Goal: Task Accomplishment & Management: Use online tool/utility

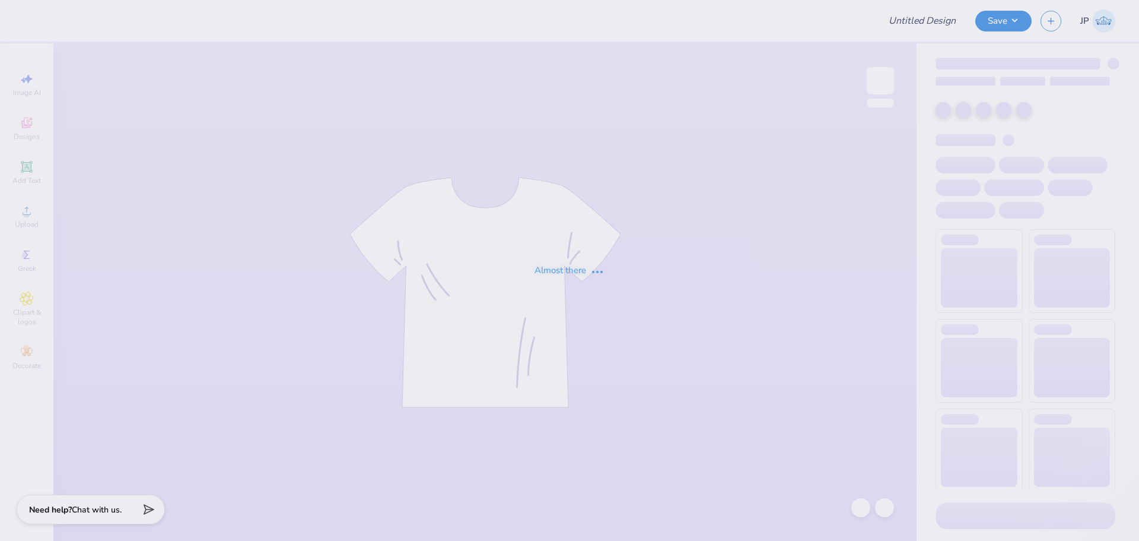
type input "Chi O Fall Band"
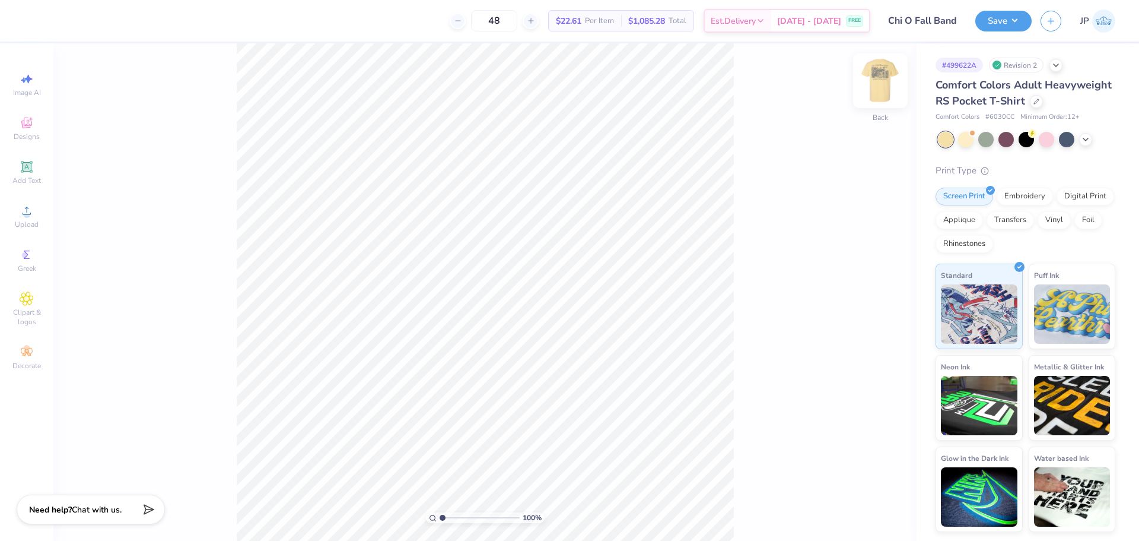
click at [883, 83] on img at bounding box center [880, 80] width 47 height 47
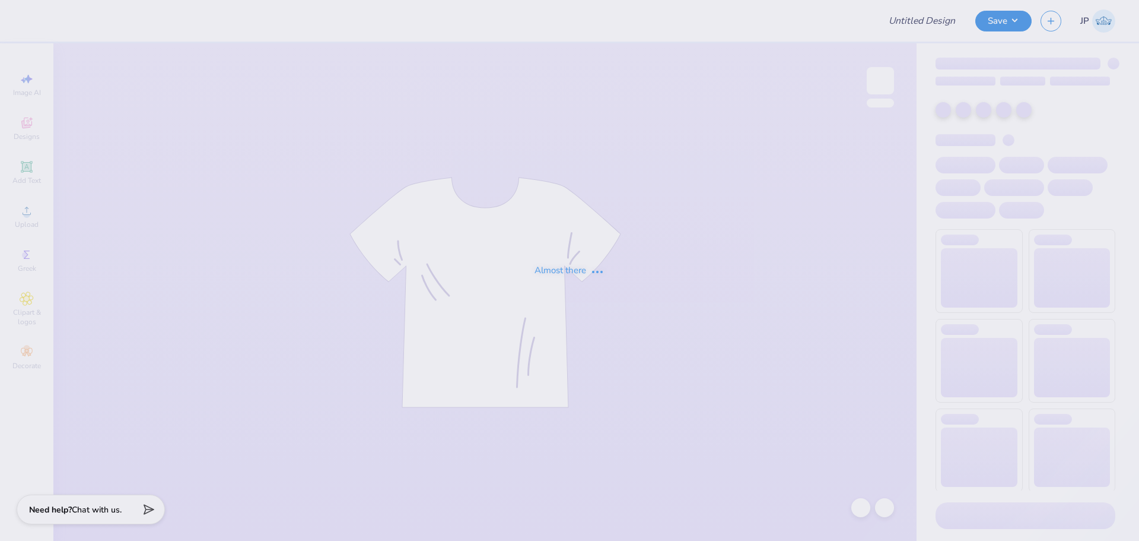
type input "Chi O Fall Band"
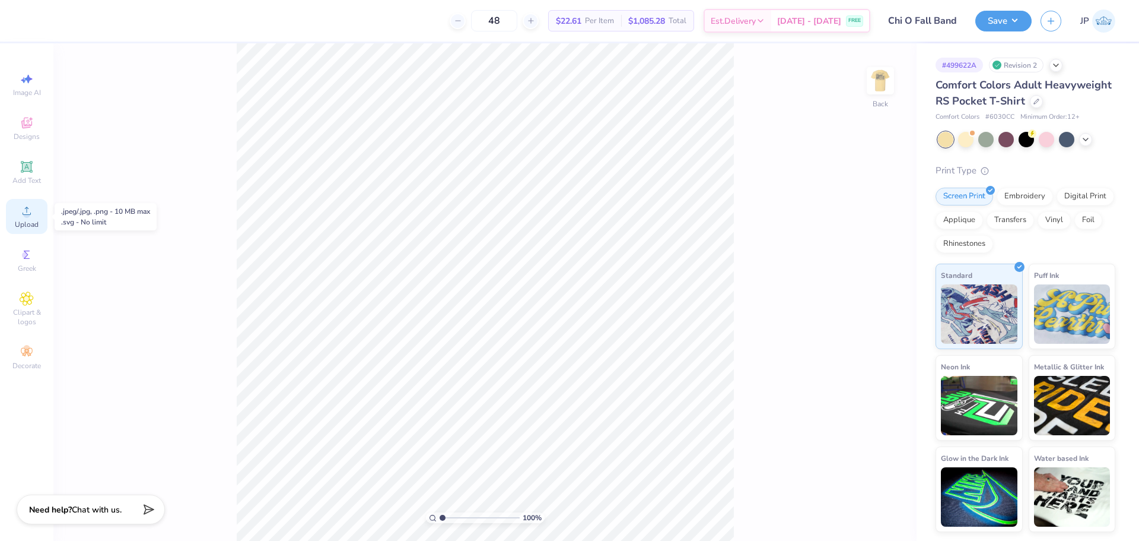
click at [28, 210] on icon at bounding box center [27, 211] width 14 height 14
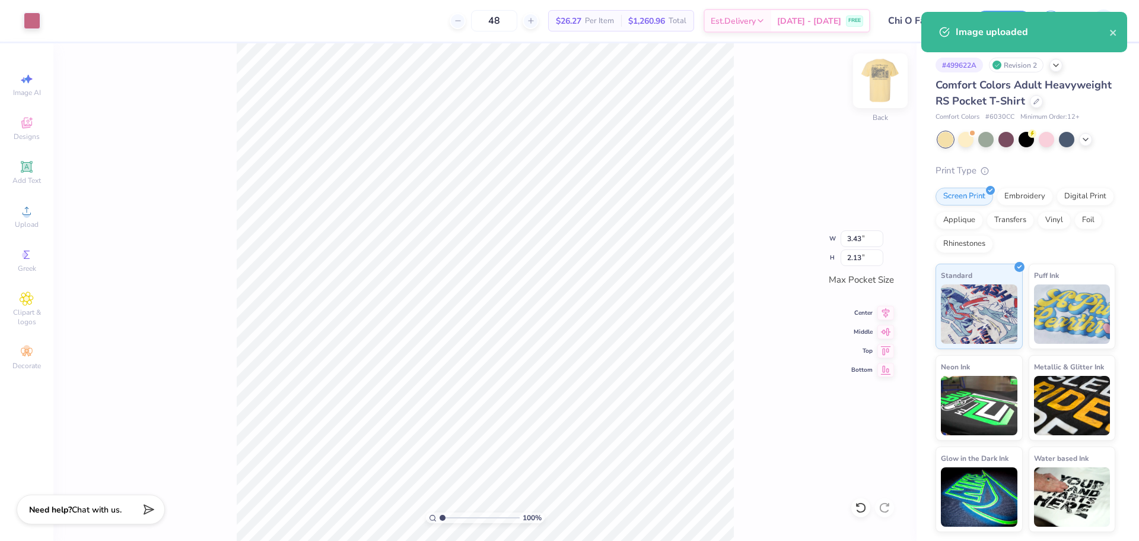
click at [887, 81] on img at bounding box center [880, 80] width 47 height 47
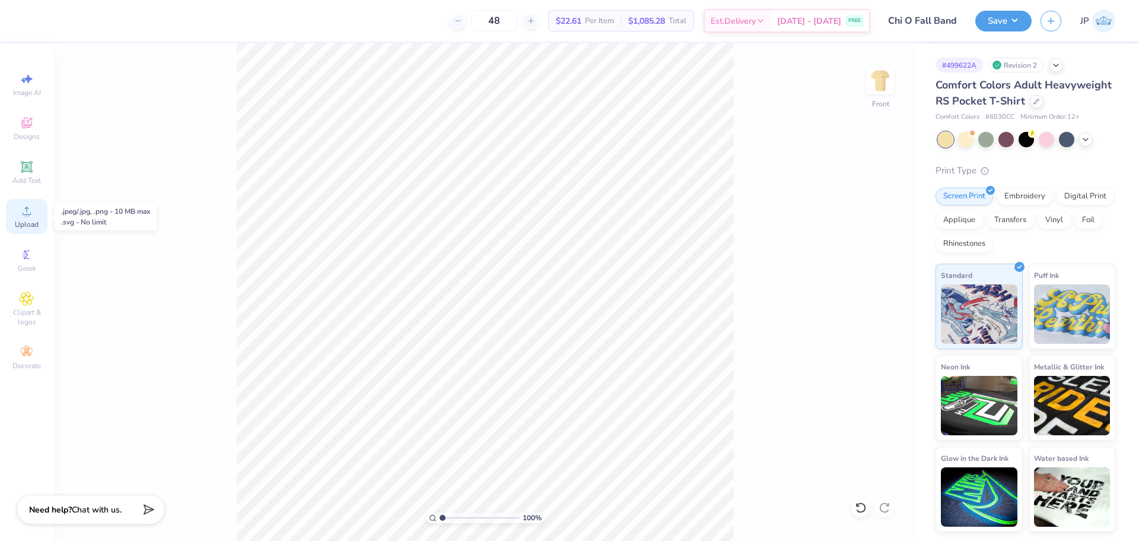
click at [19, 216] on div "Upload" at bounding box center [27, 216] width 42 height 35
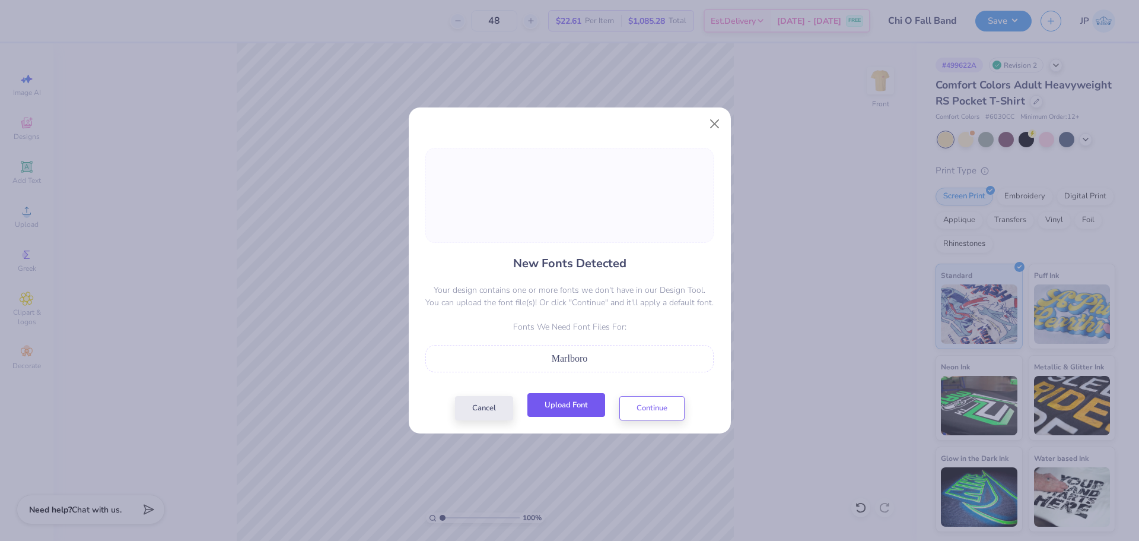
click at [598, 405] on button "Upload Font" at bounding box center [567, 405] width 78 height 24
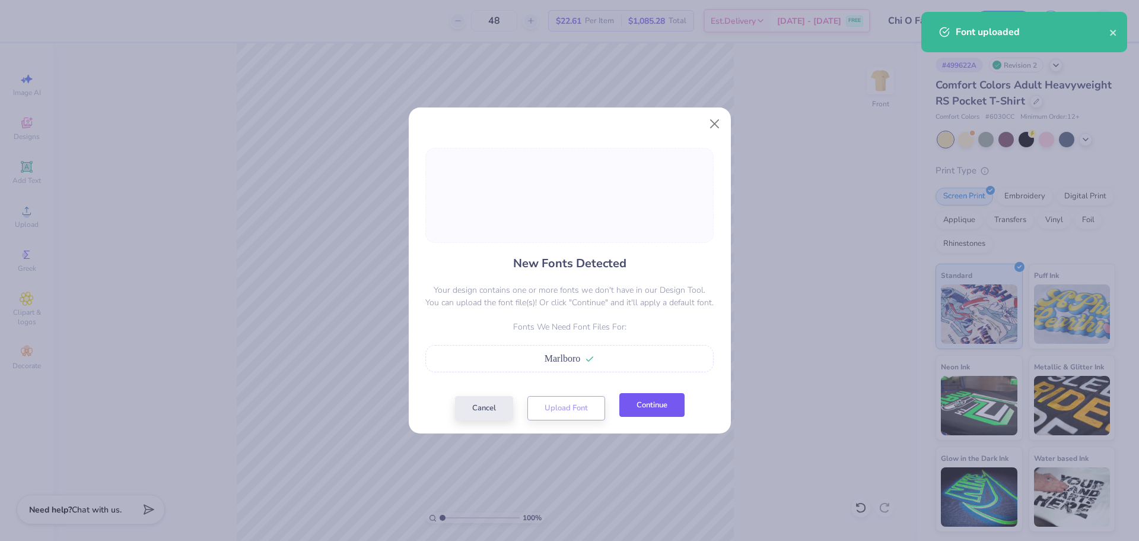
click at [651, 409] on button "Continue" at bounding box center [651, 405] width 65 height 24
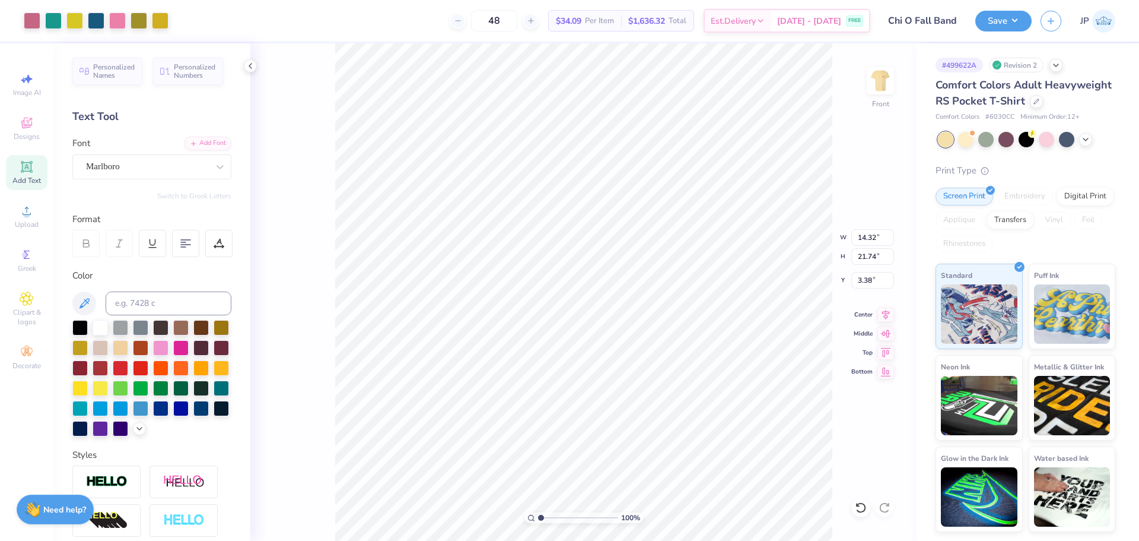
type input "14.32"
type input "21.74"
click at [875, 252] on input "21.74" at bounding box center [872, 256] width 43 height 17
click at [874, 252] on input "21.74" at bounding box center [872, 256] width 43 height 17
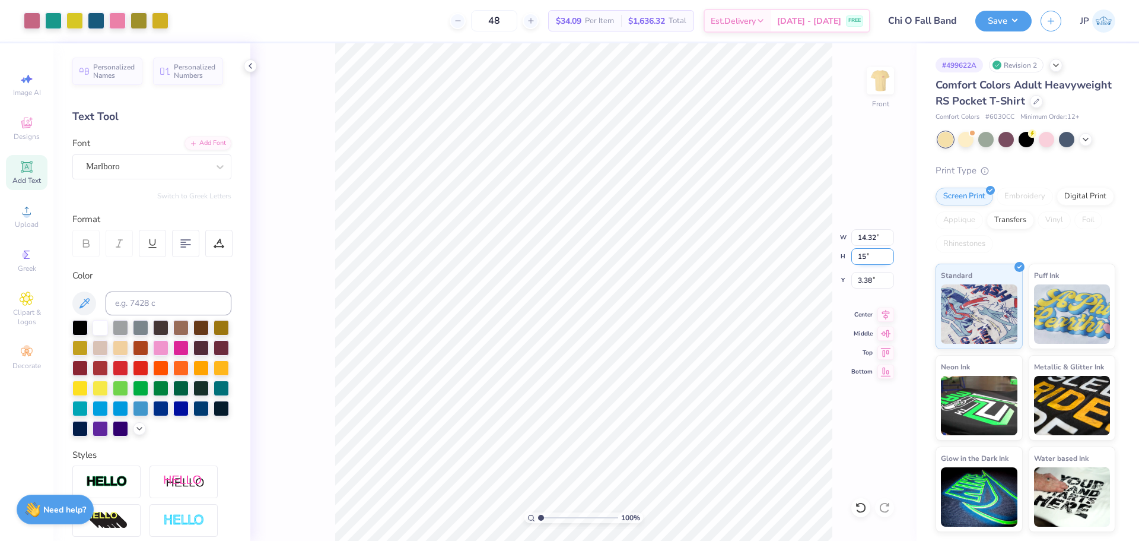
type input "15"
type input "9.88"
type input "15.00"
type input "6.75"
drag, startPoint x: 543, startPoint y: 517, endPoint x: 547, endPoint y: 508, distance: 9.8
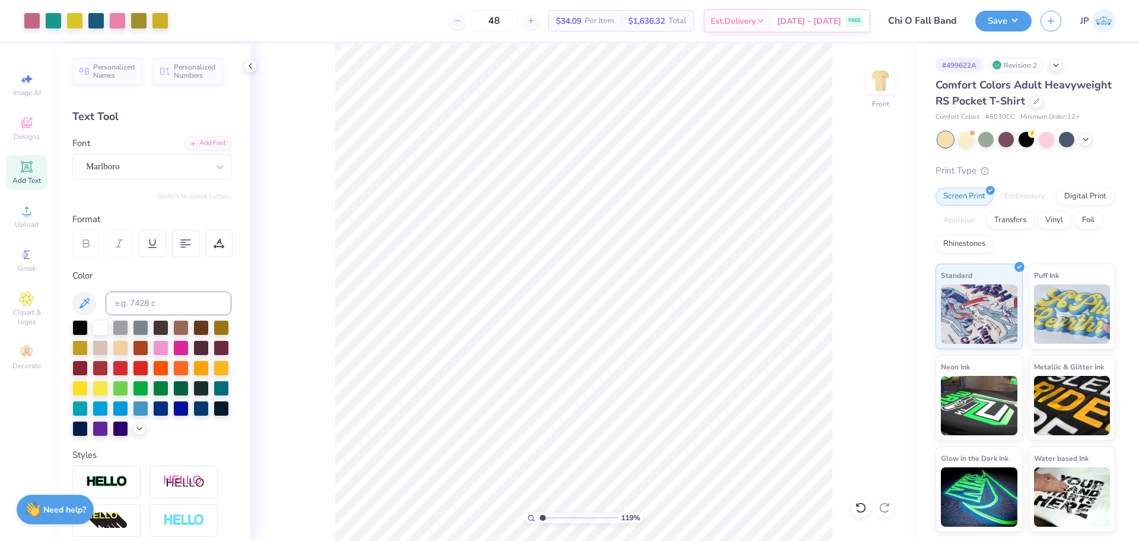
type input "1.78"
click at [547, 512] on input "range" at bounding box center [578, 517] width 80 height 11
click at [218, 243] on icon at bounding box center [219, 243] width 11 height 11
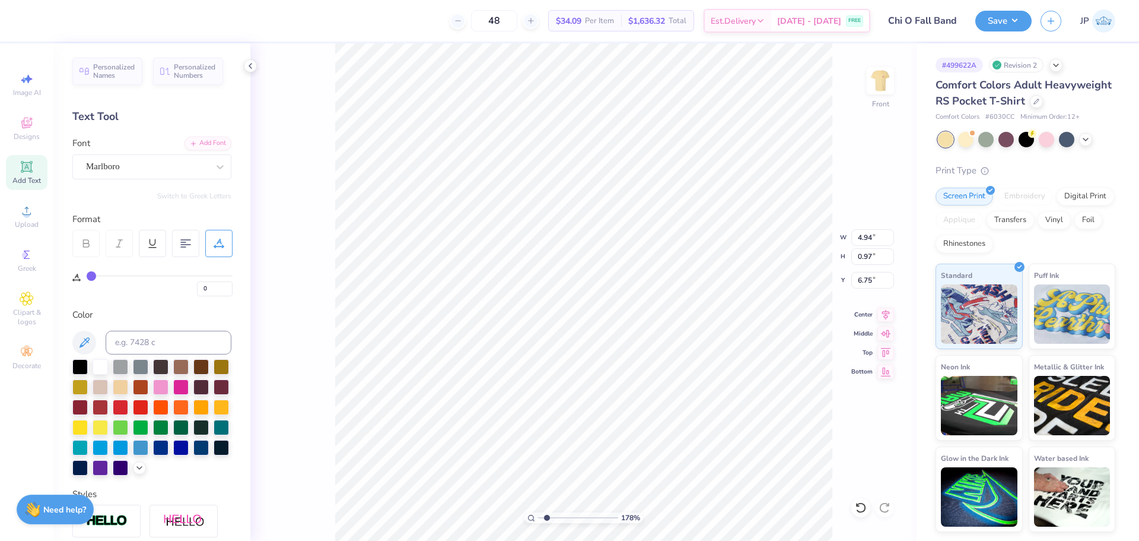
click at [101, 279] on div "0" at bounding box center [160, 285] width 146 height 21
type input "3"
type input "4"
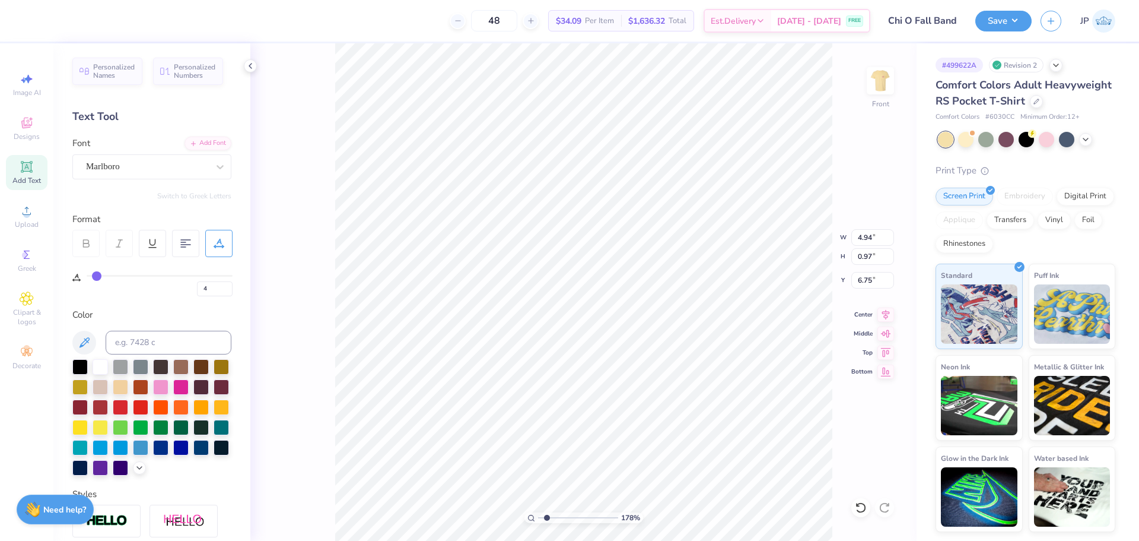
type input "6"
type input "8"
type input "9"
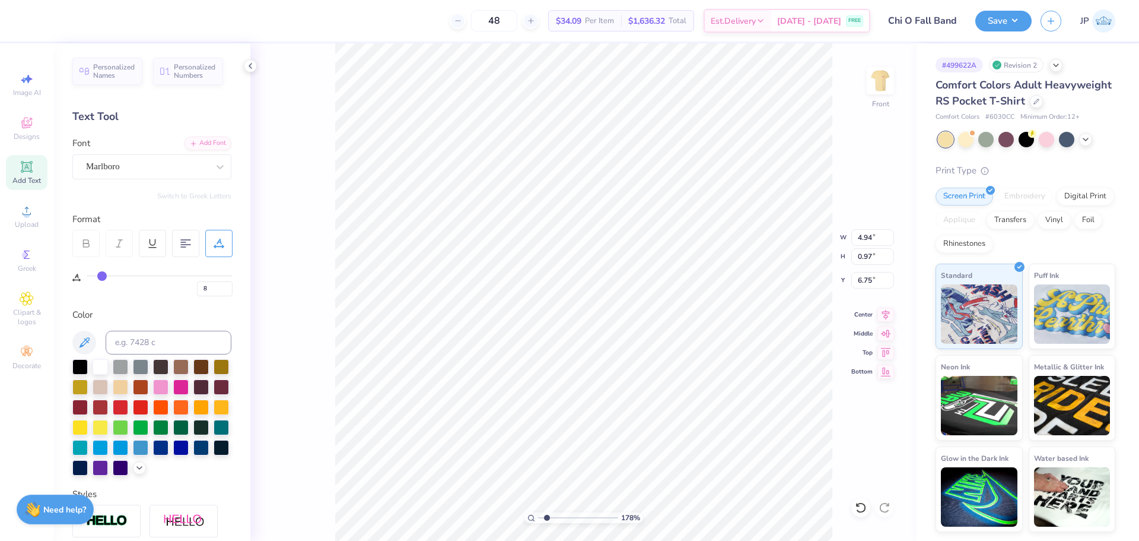
type input "9"
type input "10"
drag, startPoint x: 94, startPoint y: 276, endPoint x: 106, endPoint y: 276, distance: 11.9
type input "10"
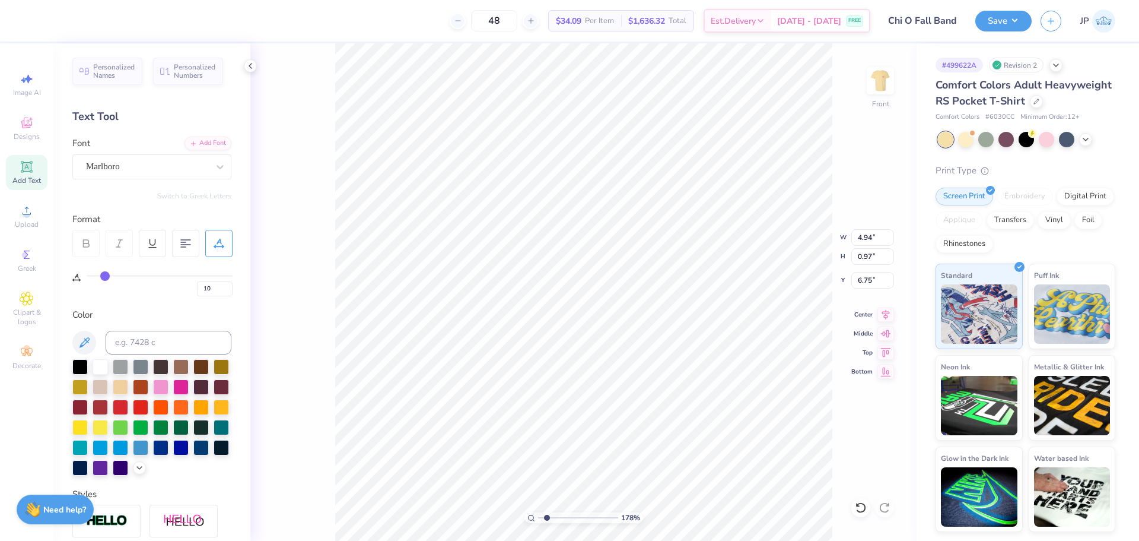
click at [106, 276] on input "range" at bounding box center [160, 276] width 146 height 2
type input "5.97"
type input "0.92"
type input "6.85"
type input "11"
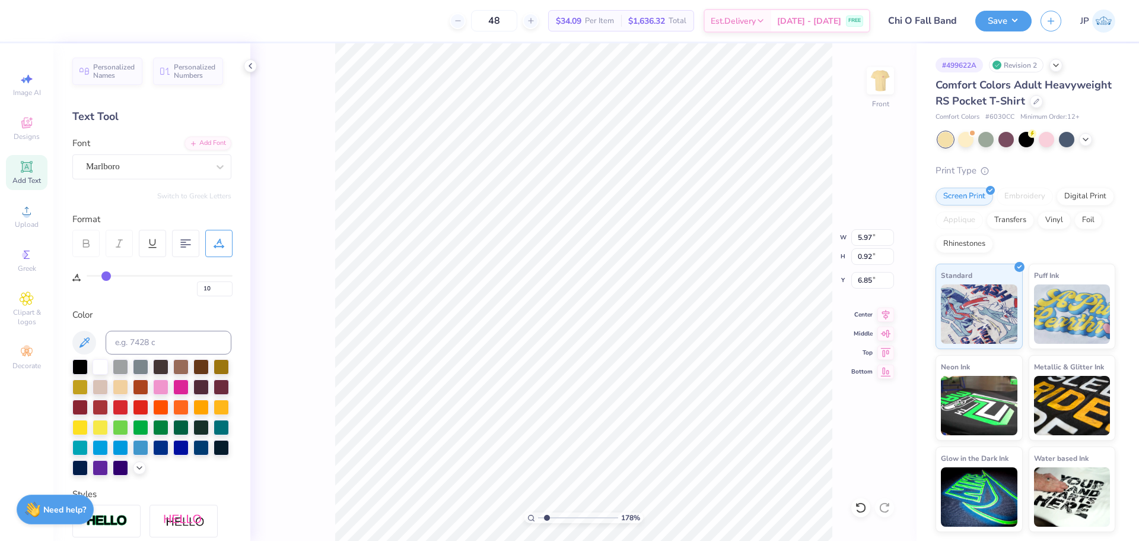
type input "11"
type input "12"
type input "13"
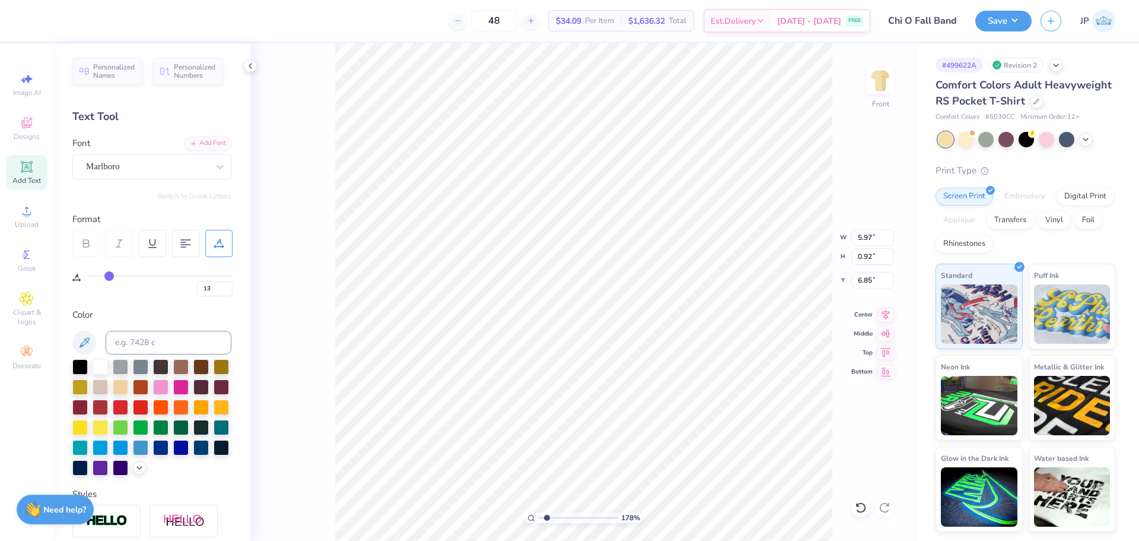
type input "15"
type input "16"
type input "17"
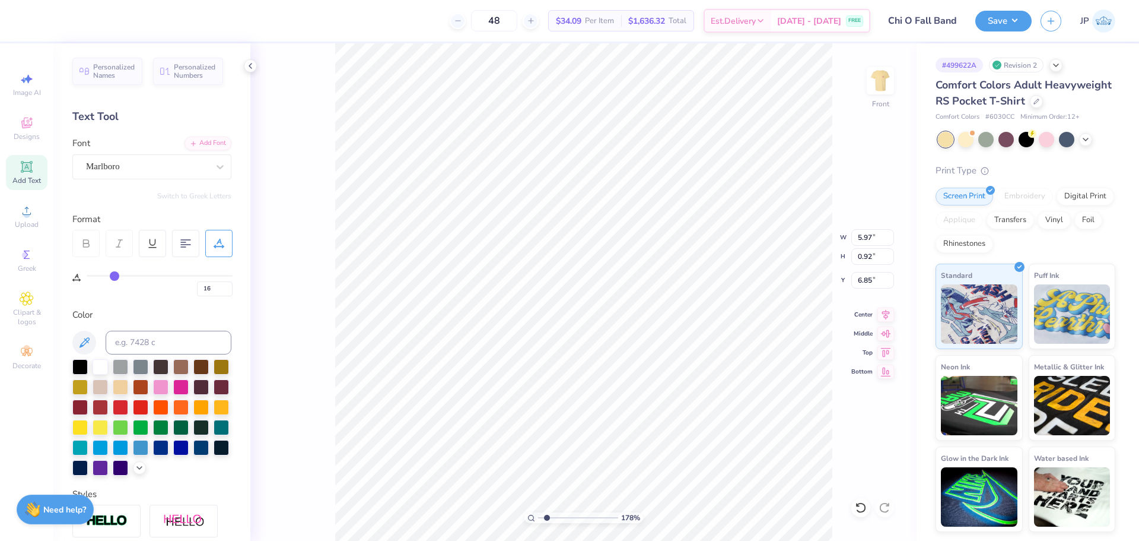
type input "17"
type input "18"
type input "19"
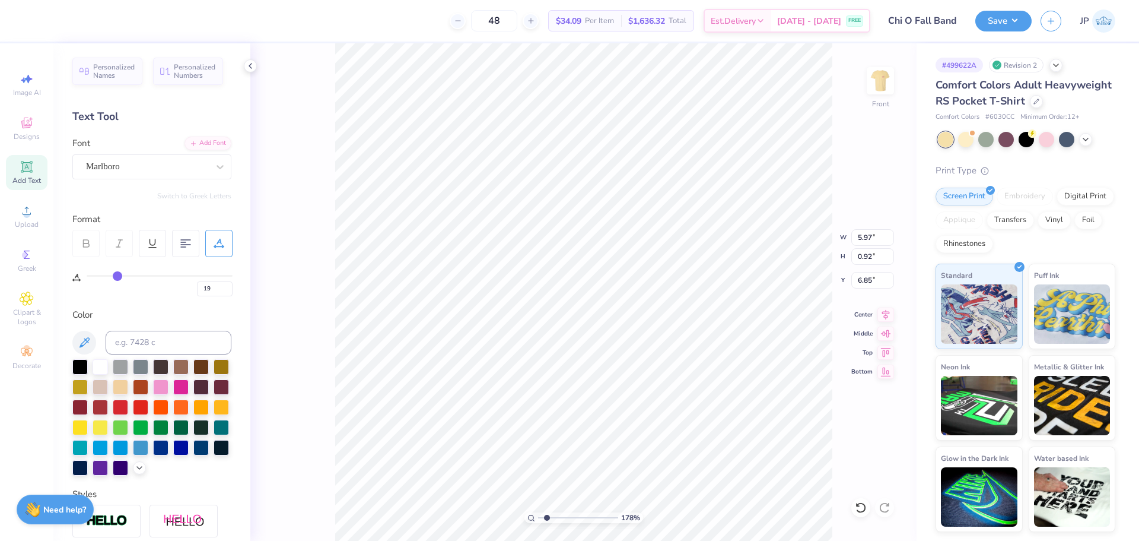
type input "20"
type input "21"
drag, startPoint x: 106, startPoint y: 276, endPoint x: 120, endPoint y: 277, distance: 14.8
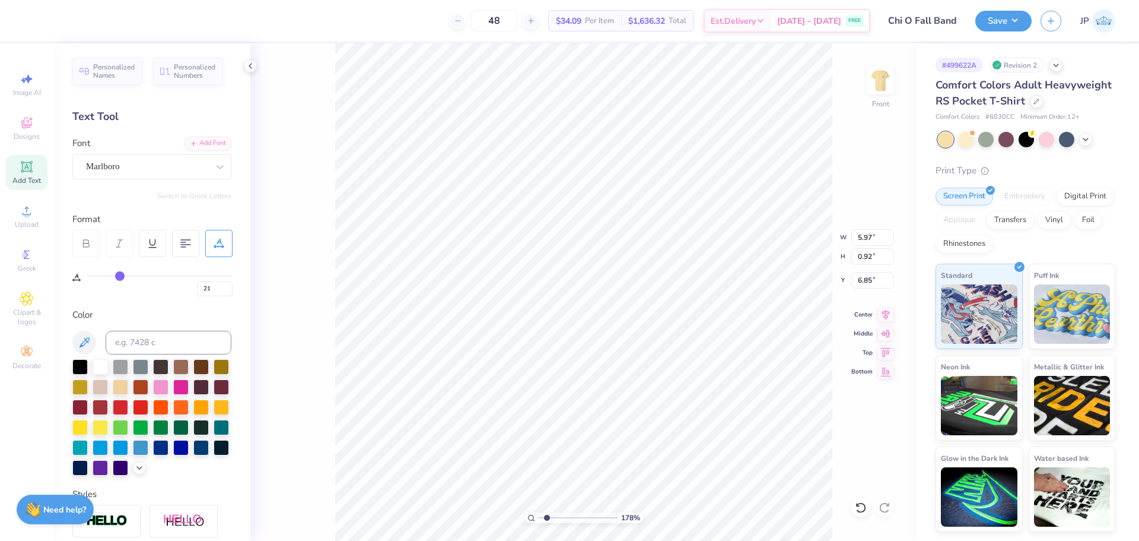
type input "21"
click at [120, 277] on input "range" at bounding box center [160, 276] width 146 height 2
type input "7.13"
type input "22"
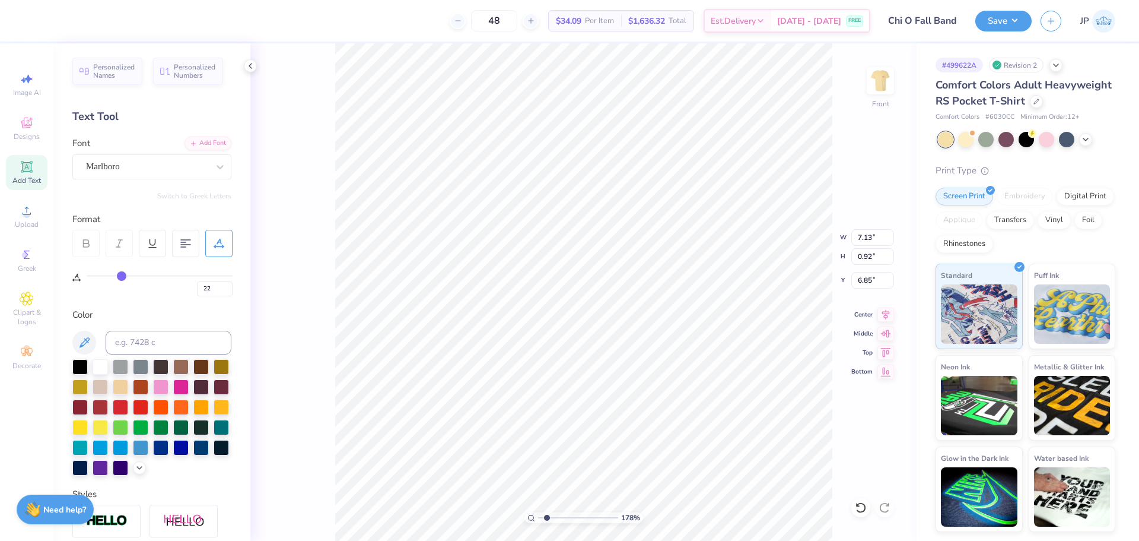
type input "23"
type input "24"
type input "25"
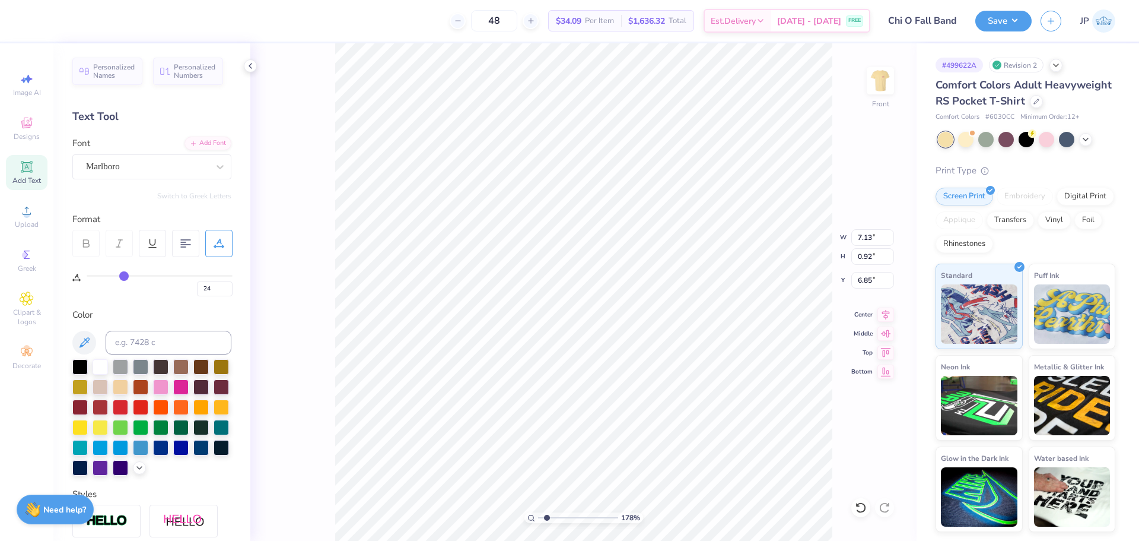
type input "25"
type input "26"
type input "27"
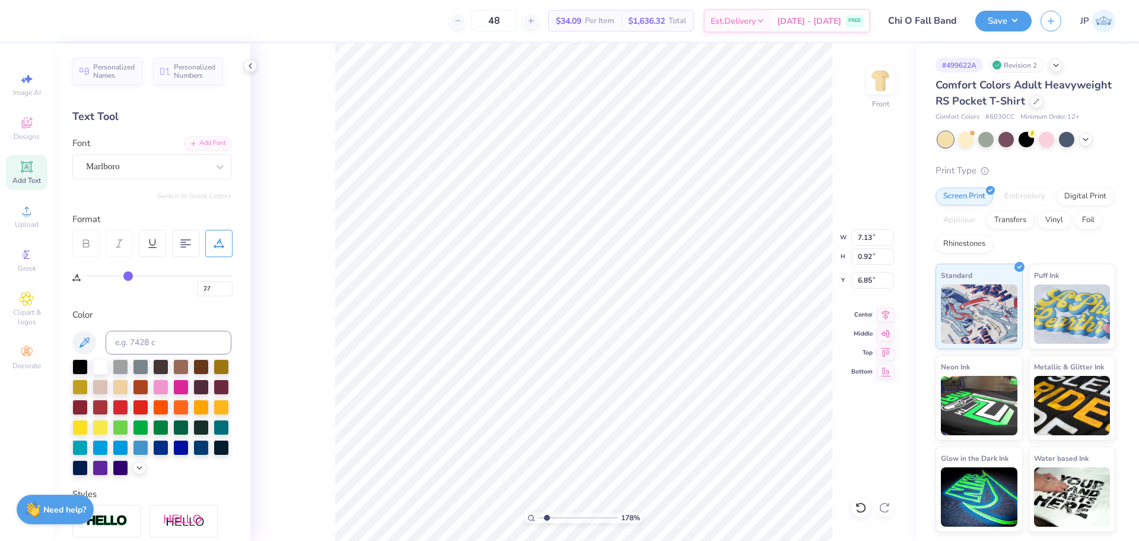
type input "28"
drag, startPoint x: 120, startPoint y: 277, endPoint x: 130, endPoint y: 278, distance: 9.6
type input "28"
click at [130, 277] on input "range" at bounding box center [160, 276] width 146 height 2
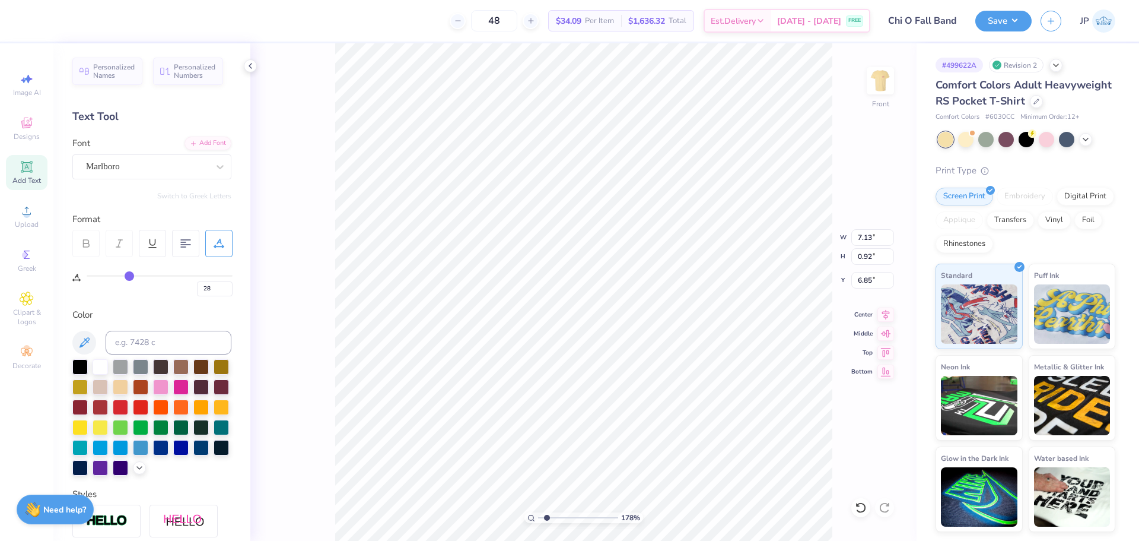
type input "7.86"
type input "29"
type input "30"
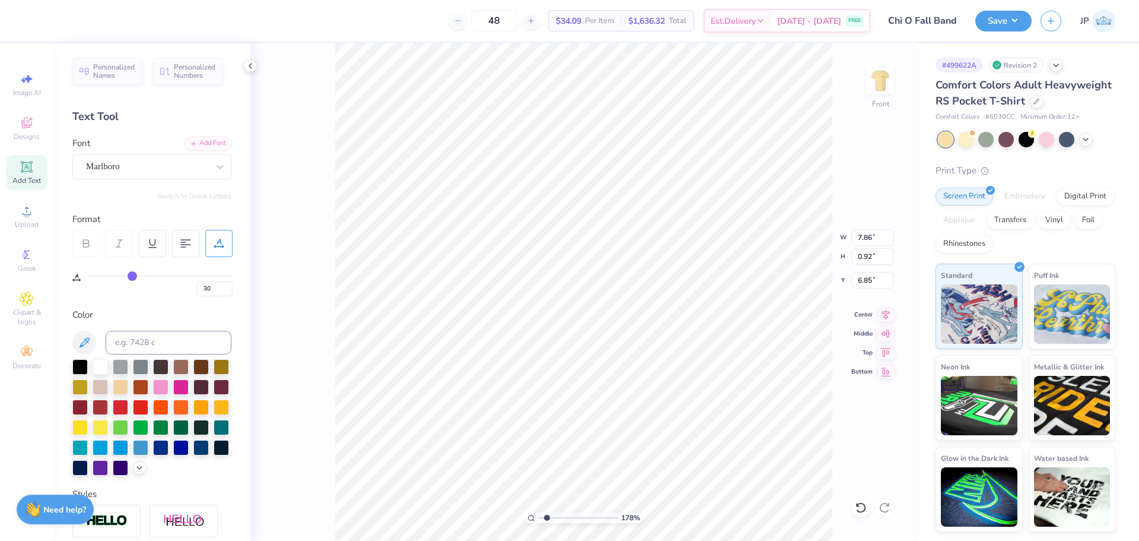
type input "31"
type input "32"
type input "33"
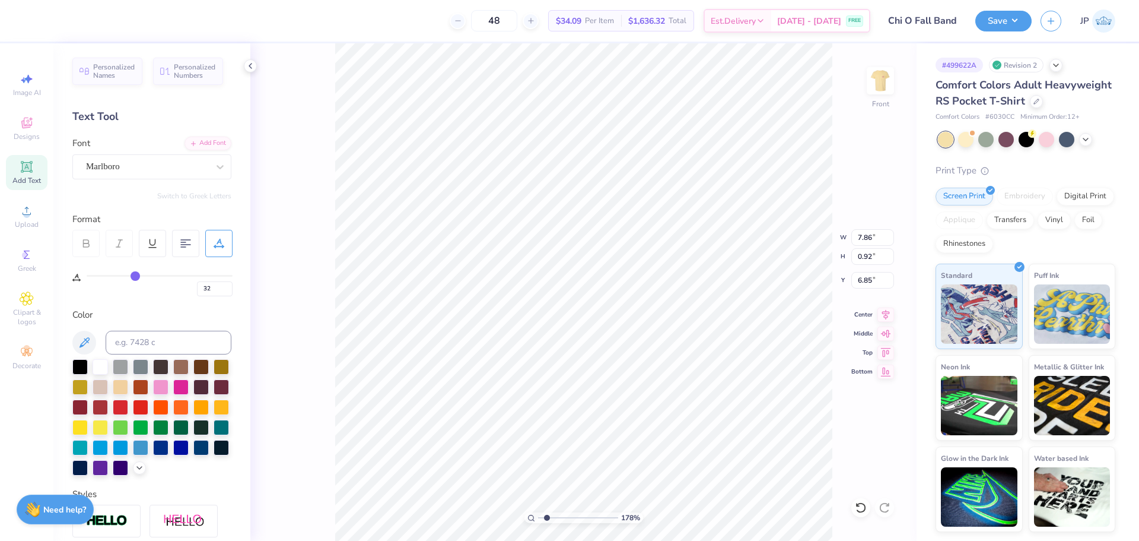
type input "33"
type input "34"
type input "35"
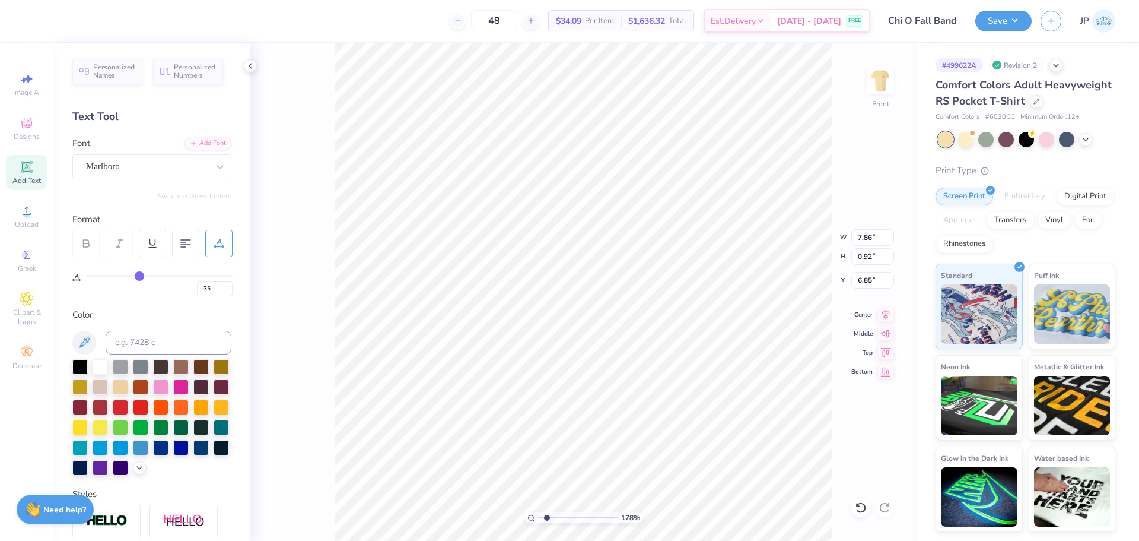
type input "36"
drag, startPoint x: 130, startPoint y: 278, endPoint x: 140, endPoint y: 279, distance: 10.2
type input "36"
click at [140, 277] on input "range" at bounding box center [160, 276] width 146 height 2
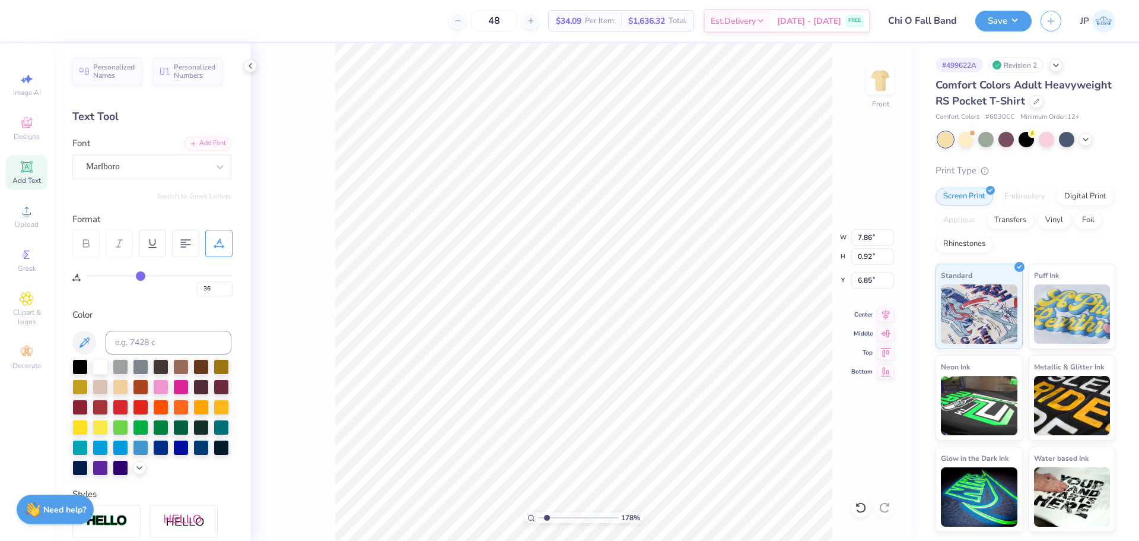
type input "8.70"
type input "37"
click at [142, 277] on input "range" at bounding box center [160, 276] width 146 height 2
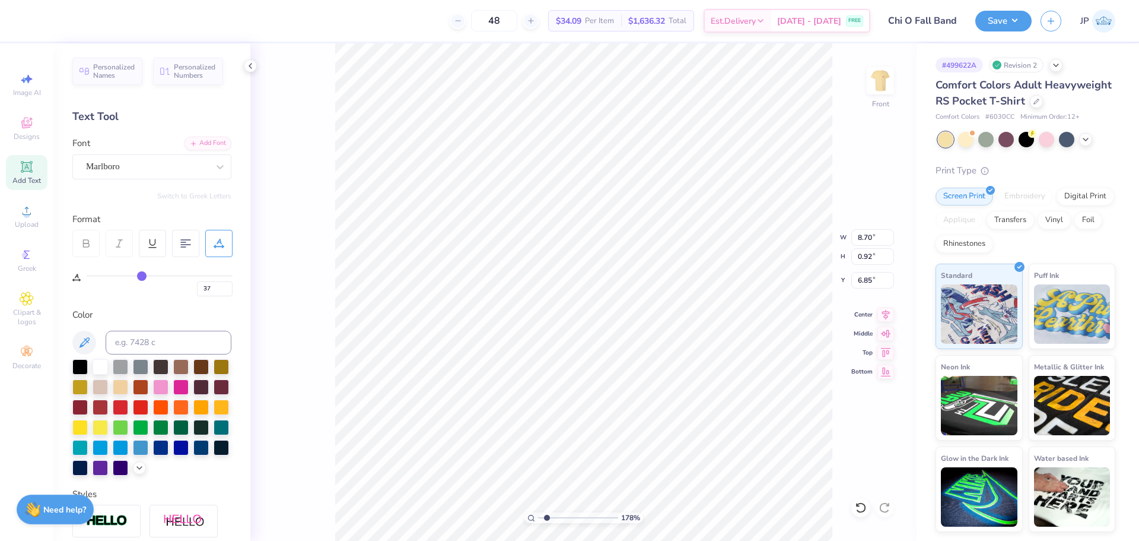
type input "8.81"
type input "38"
type input "39"
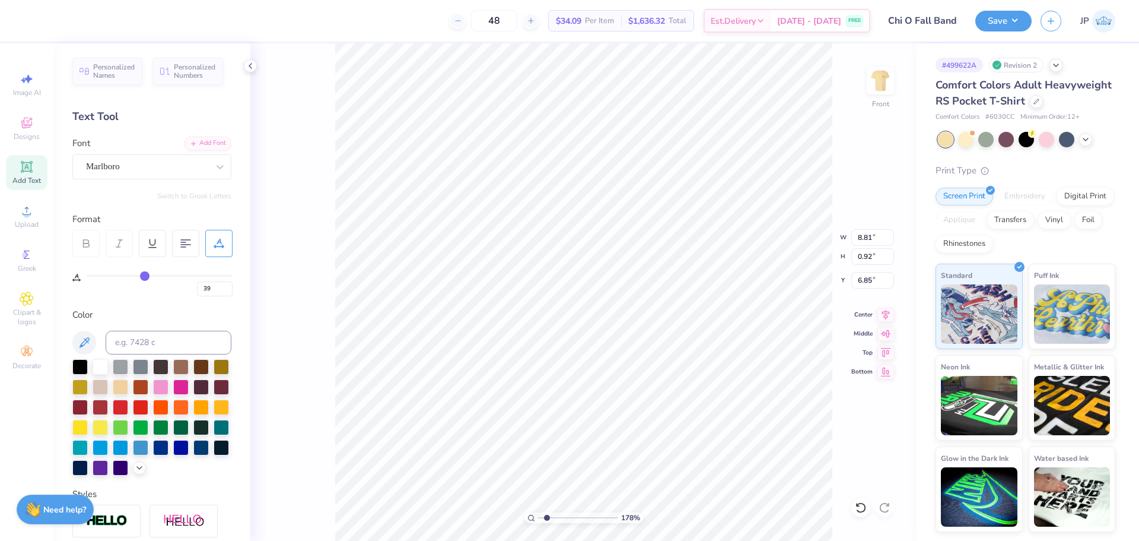
type input "40"
type input "41"
type input "42"
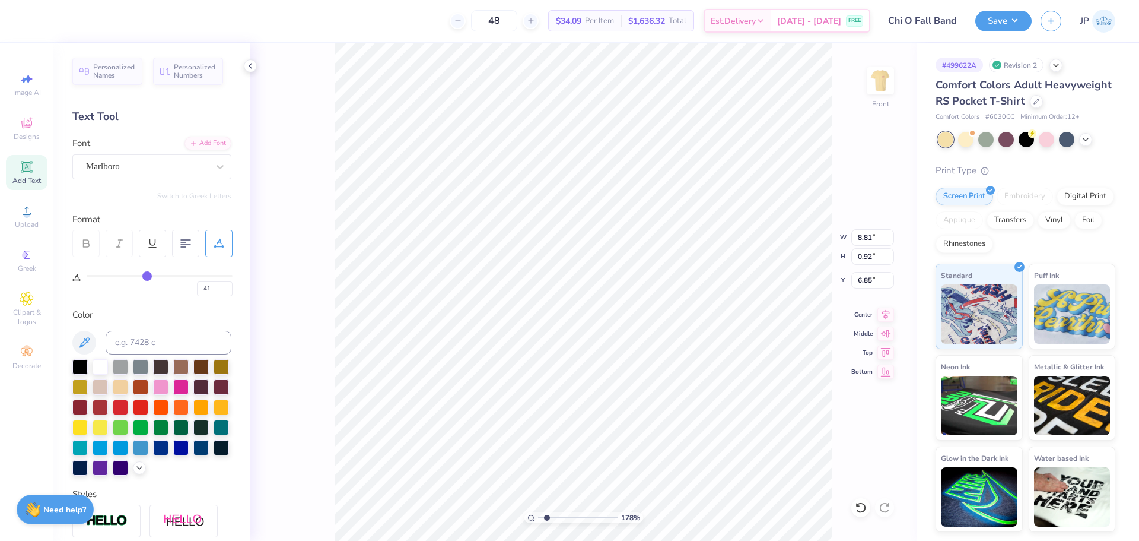
type input "42"
type input "43"
drag, startPoint x: 142, startPoint y: 279, endPoint x: 150, endPoint y: 279, distance: 8.3
type input "43"
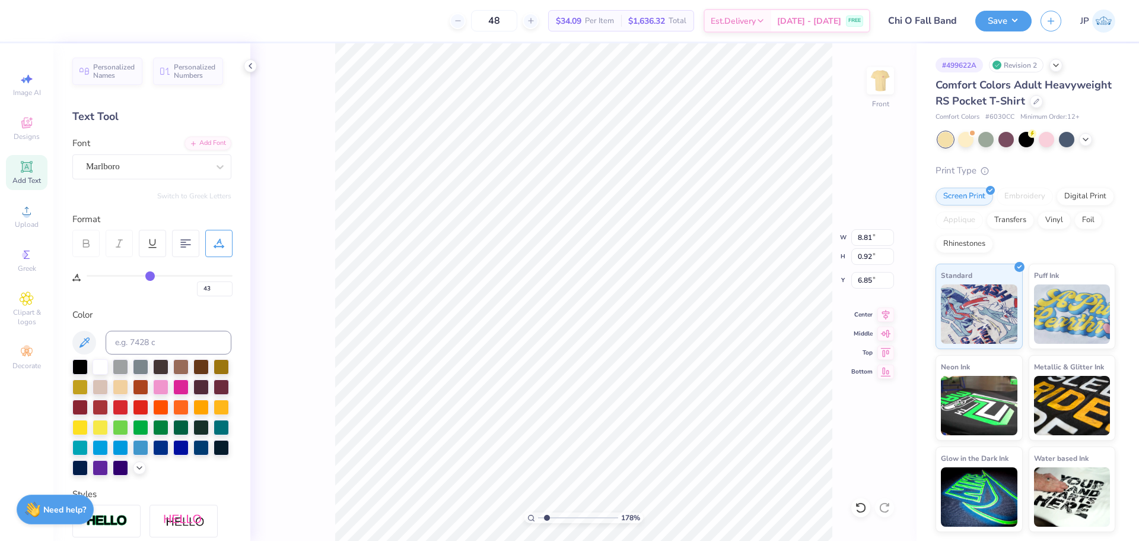
click at [150, 277] on input "range" at bounding box center [160, 276] width 146 height 2
type input "4.84"
type input "0.93"
type input "20.10"
type input "0"
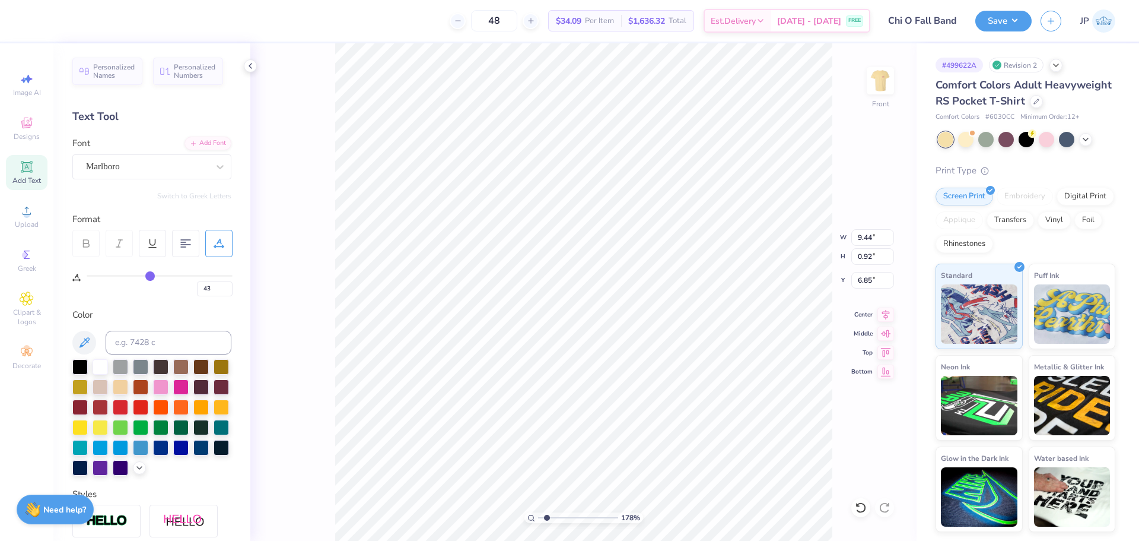
type input "0"
type input "2"
type input "5"
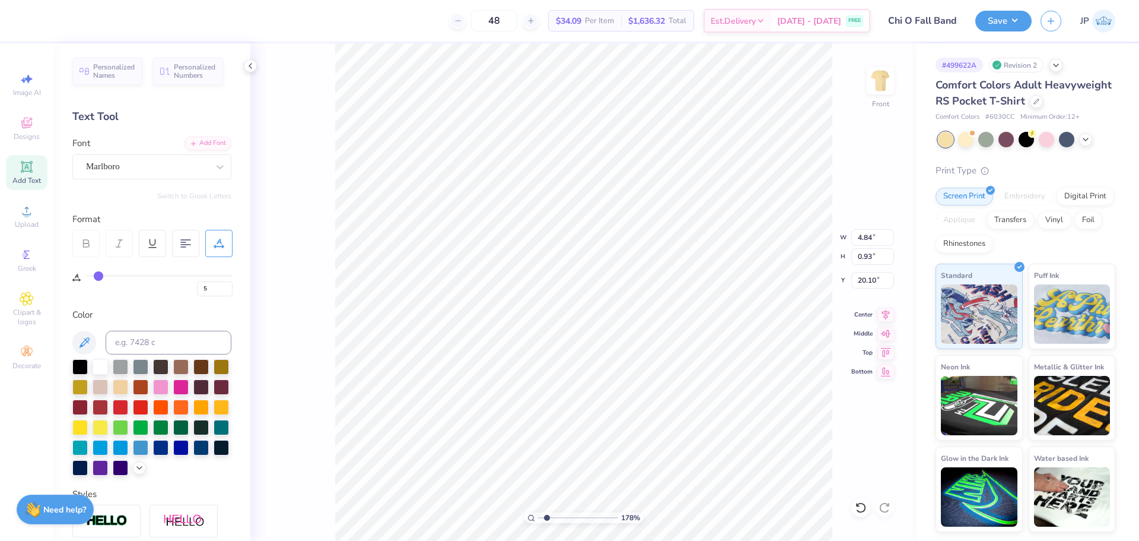
type input "8"
type input "10"
type input "12"
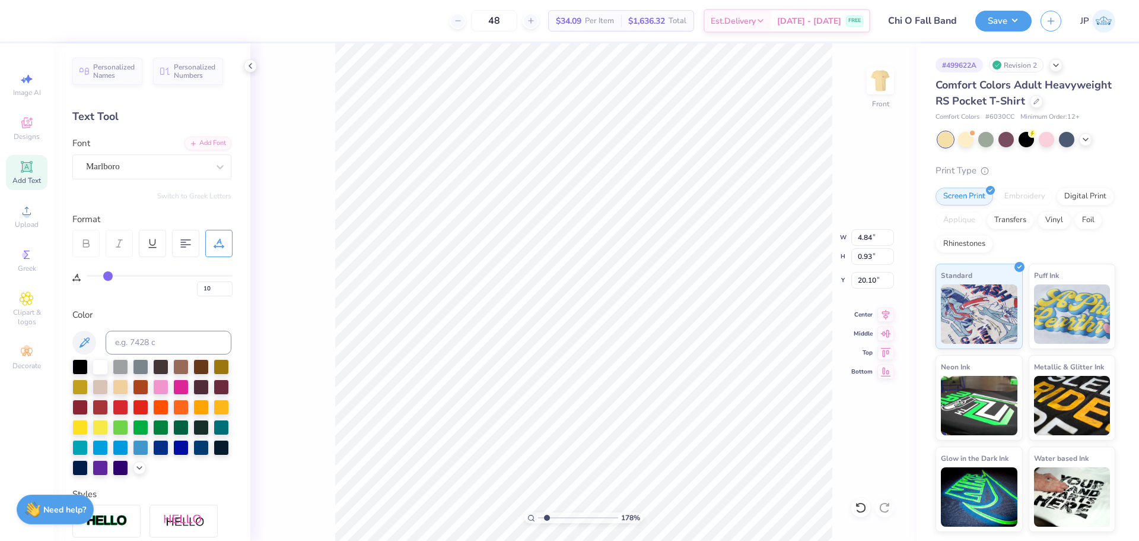
type input "12"
type input "13"
type input "14"
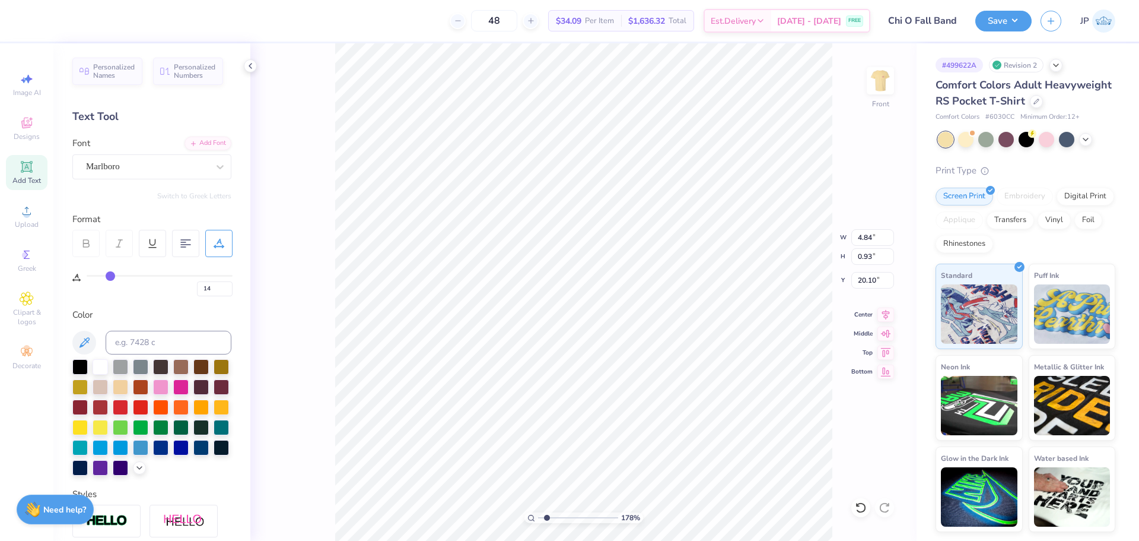
type input "16"
type input "17"
type input "18"
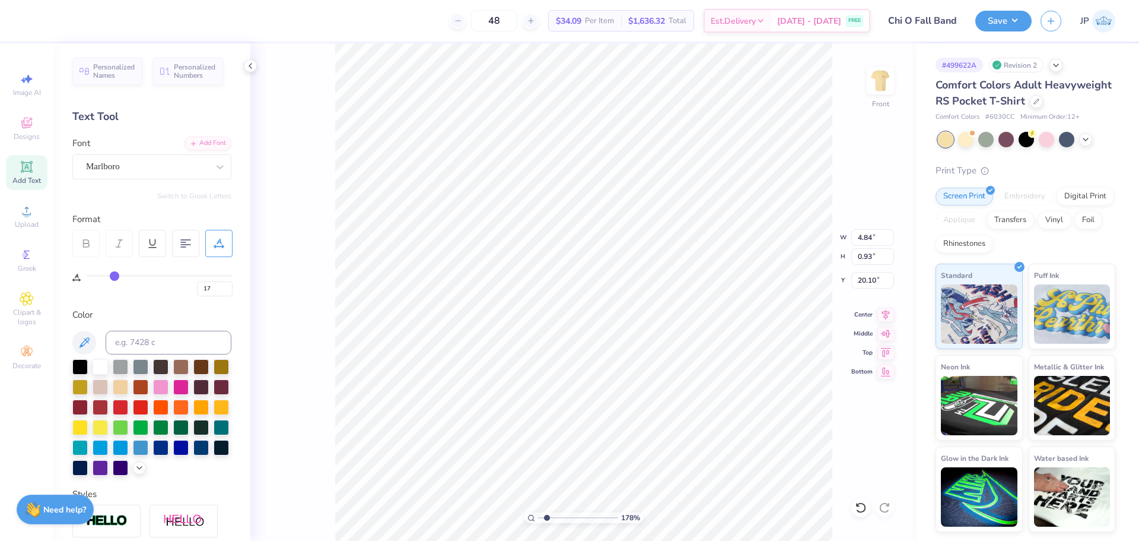
type input "18"
type input "19"
type input "20"
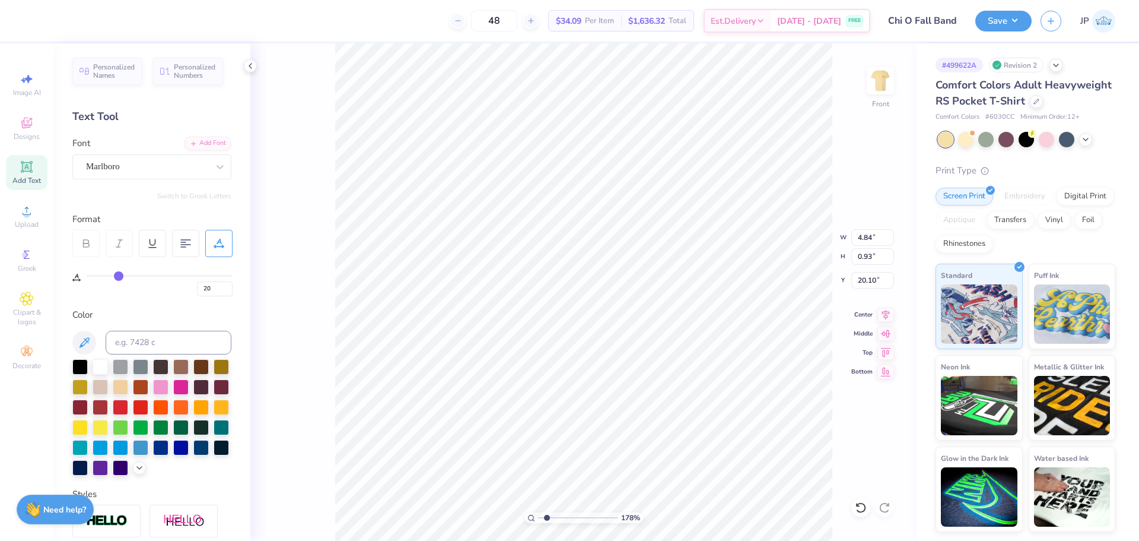
type input "21"
type input "22"
drag, startPoint x: 90, startPoint y: 273, endPoint x: 122, endPoint y: 278, distance: 31.9
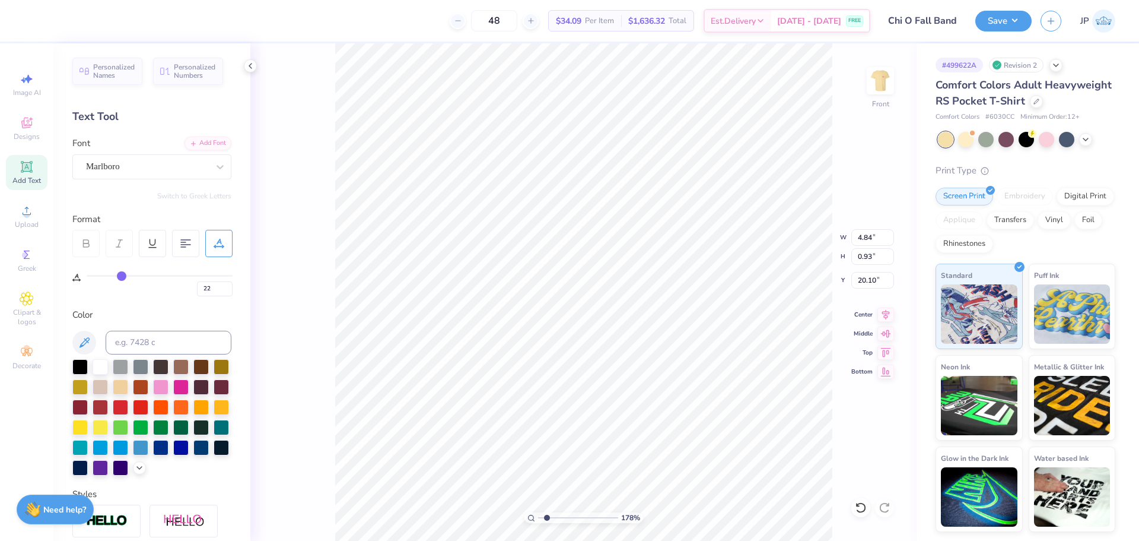
type input "22"
click at [122, 277] on input "range" at bounding box center [160, 276] width 146 height 2
type input "7.12"
type input "0.90"
type input "20.20"
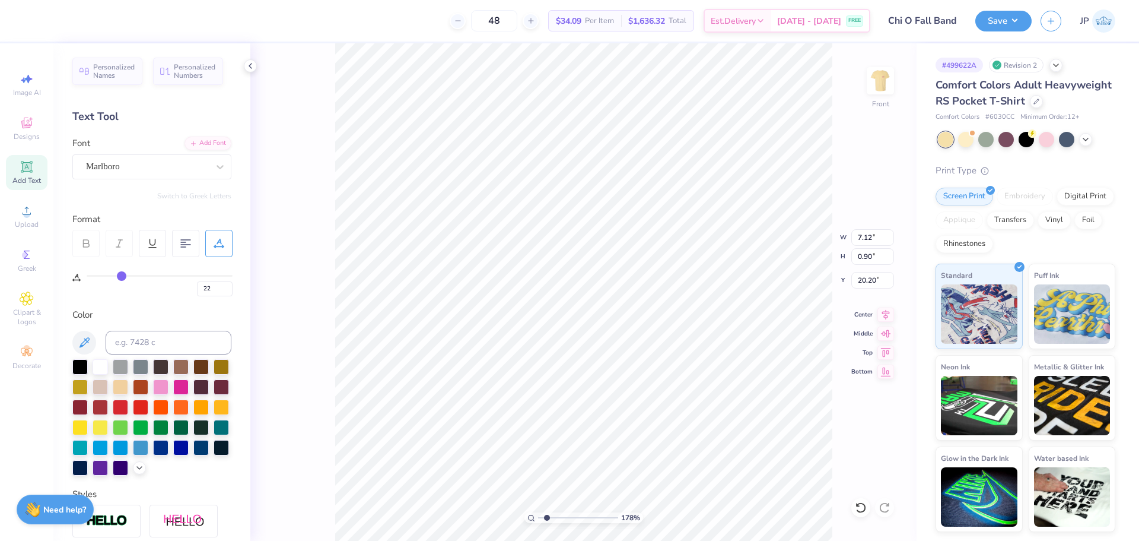
type input "23"
type input "24"
type input "25"
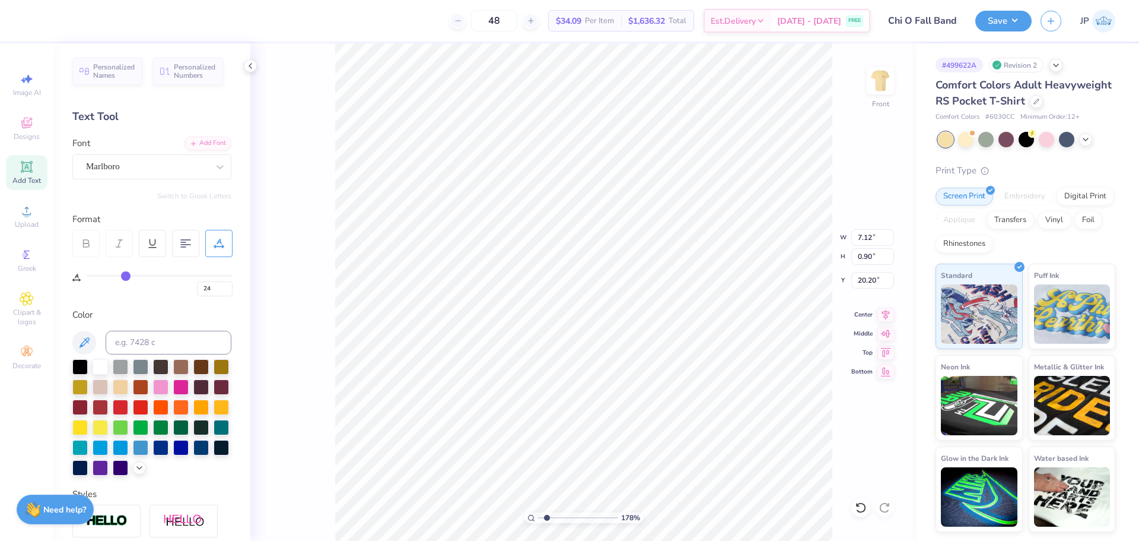
type input "25"
type input "26"
type input "27"
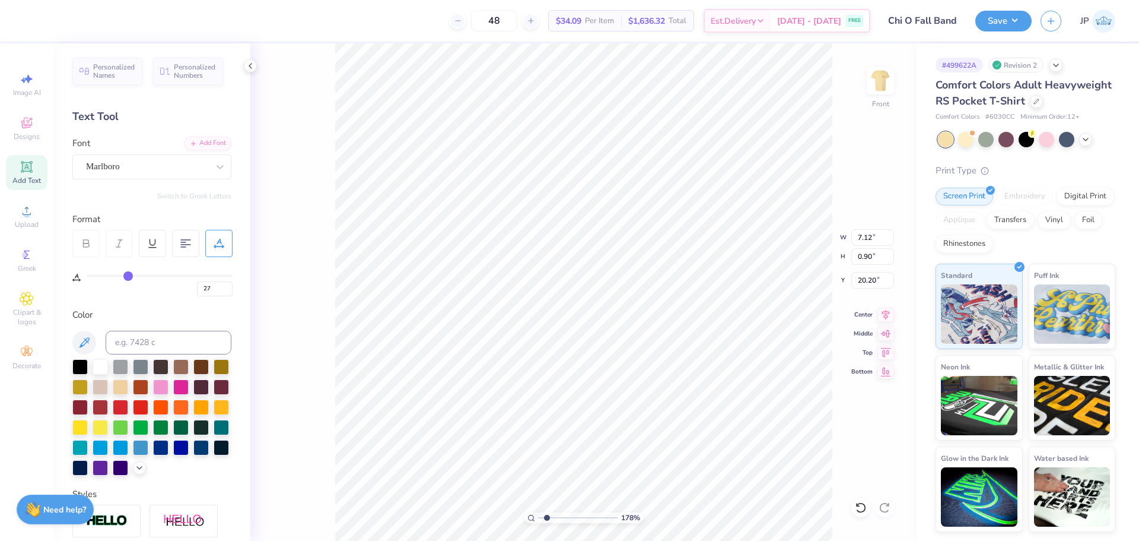
type input "28"
type input "29"
type input "30"
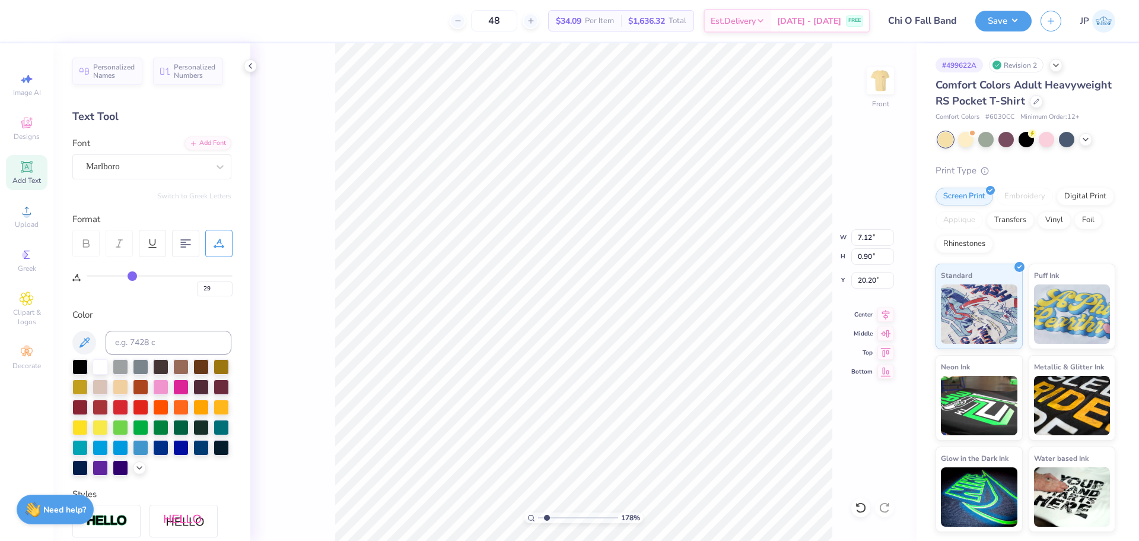
type input "30"
type input "31"
type input "32"
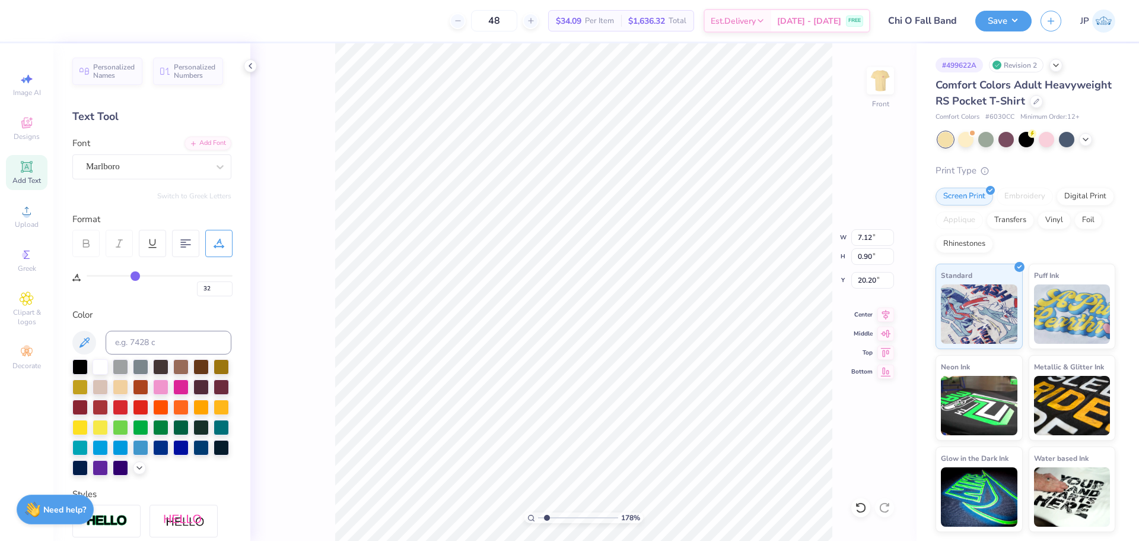
type input "33"
type input "34"
type input "35"
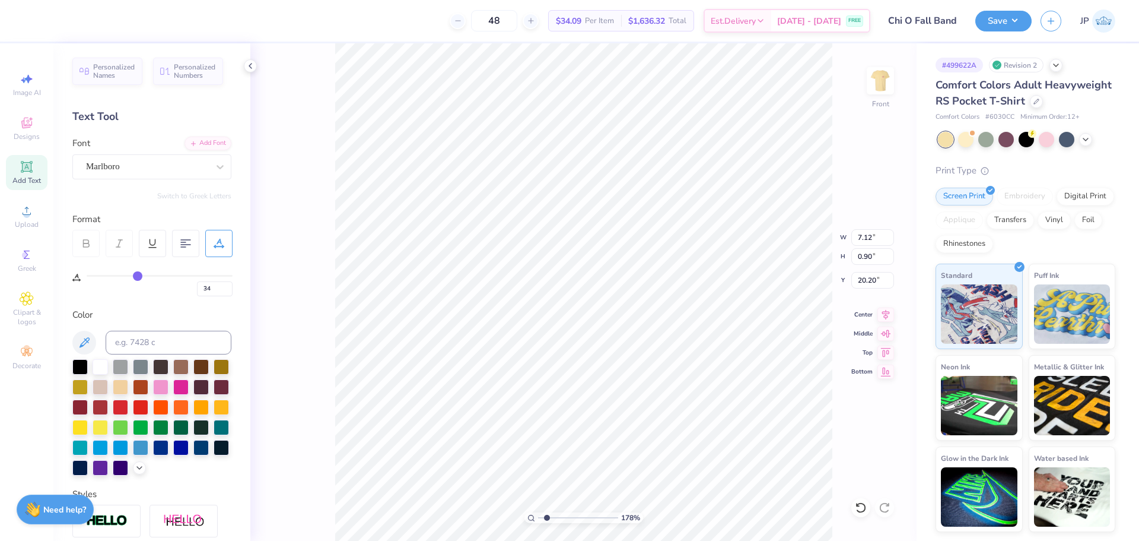
type input "35"
drag, startPoint x: 122, startPoint y: 279, endPoint x: 139, endPoint y: 281, distance: 18.0
type input "35"
click at [139, 277] on input "range" at bounding box center [160, 276] width 146 height 2
type input "8.49"
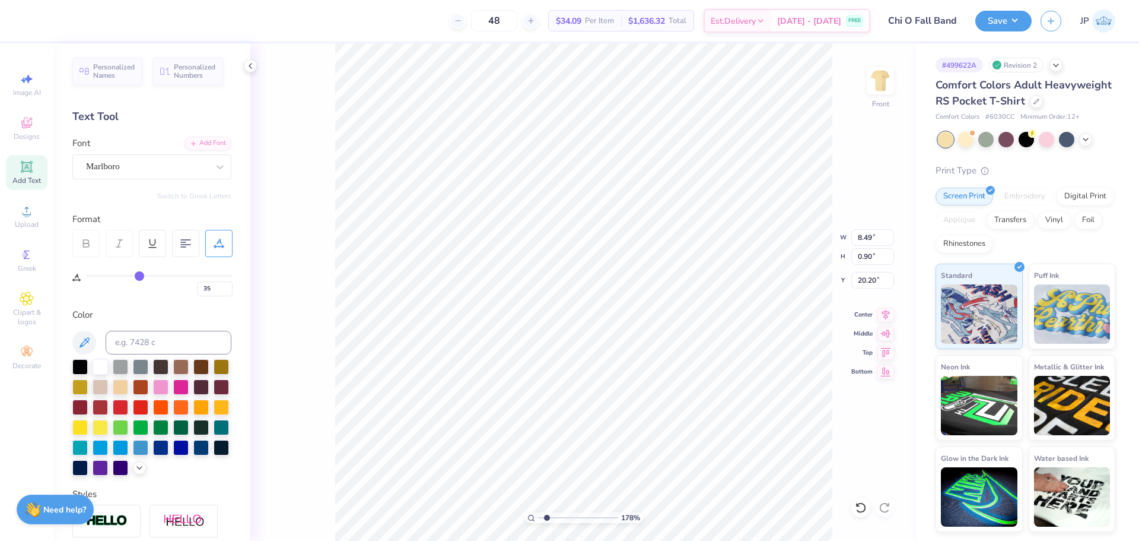
drag, startPoint x: 139, startPoint y: 281, endPoint x: 146, endPoint y: 282, distance: 6.6
click at [146, 282] on div "35" at bounding box center [160, 285] width 146 height 21
type input "36"
type input "37"
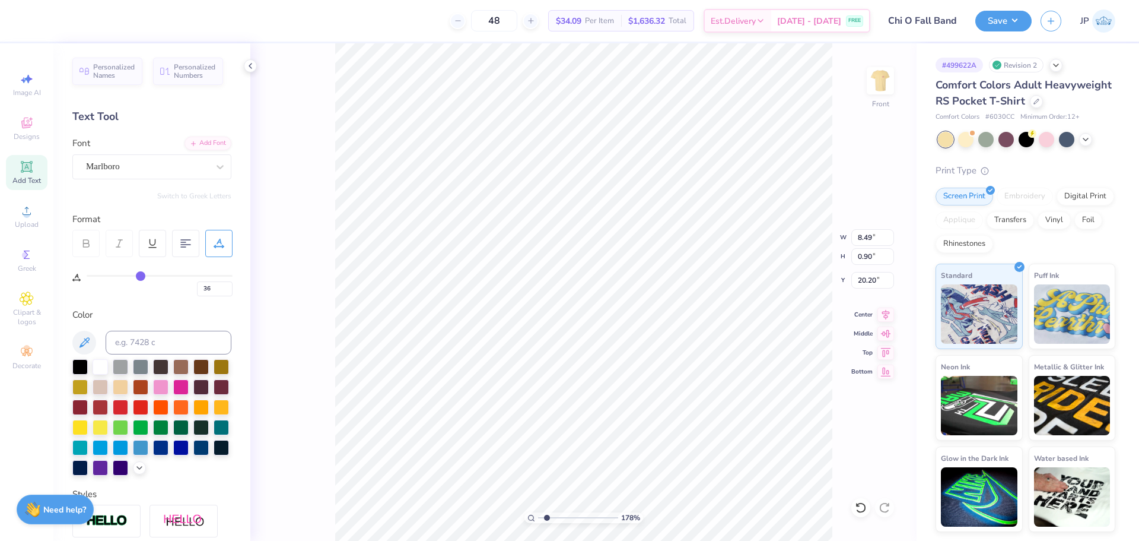
type input "37"
type input "38"
type input "39"
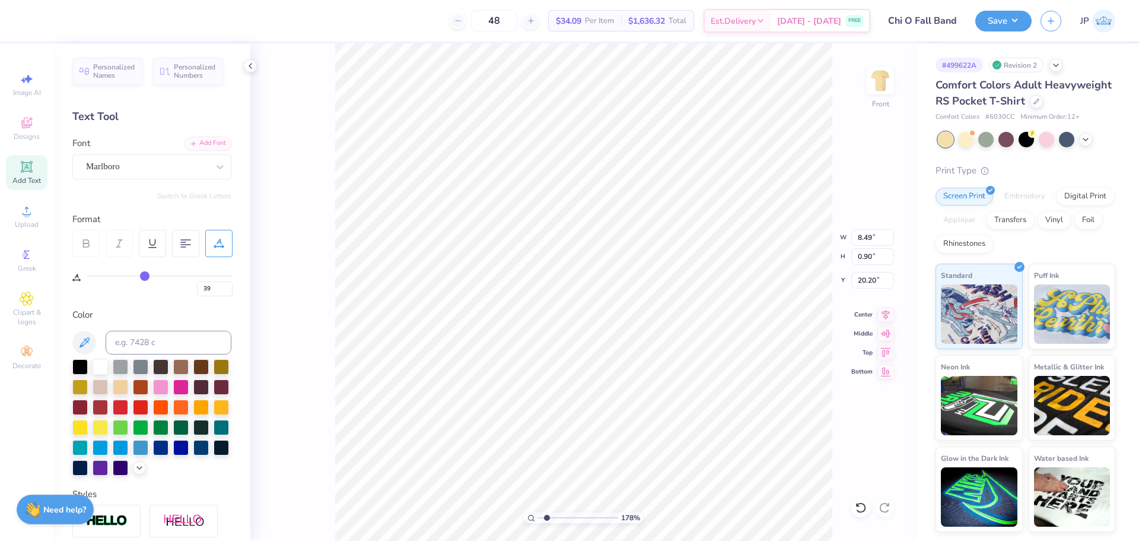
drag, startPoint x: 138, startPoint y: 274, endPoint x: 145, endPoint y: 275, distance: 6.6
type input "39"
click at [145, 275] on input "range" at bounding box center [160, 276] width 146 height 2
type input "8.91"
type input "40"
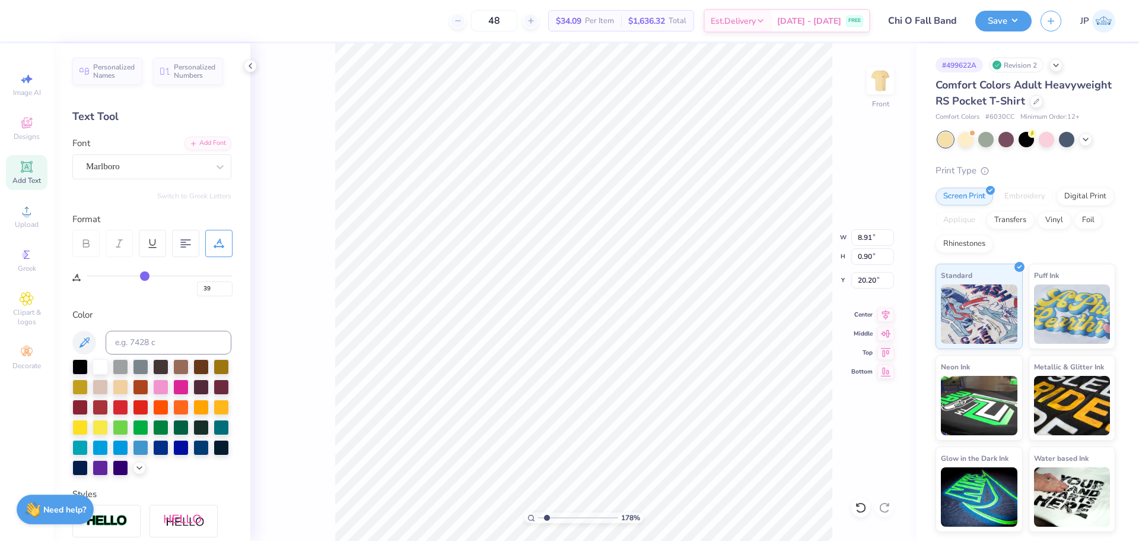
type input "40"
type input "41"
type input "42"
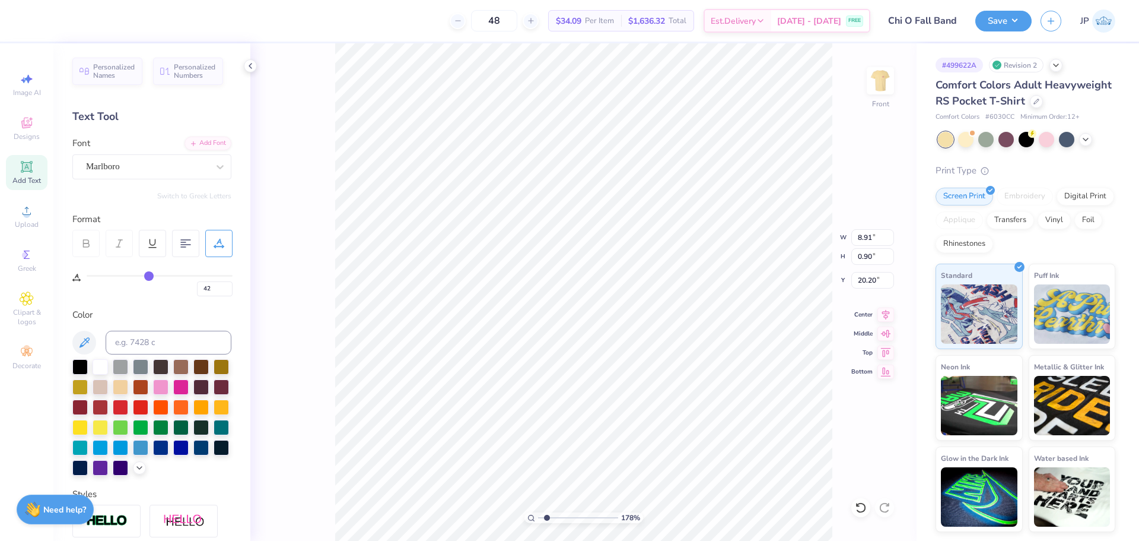
type input "43"
type input "44"
drag, startPoint x: 145, startPoint y: 275, endPoint x: 152, endPoint y: 277, distance: 7.2
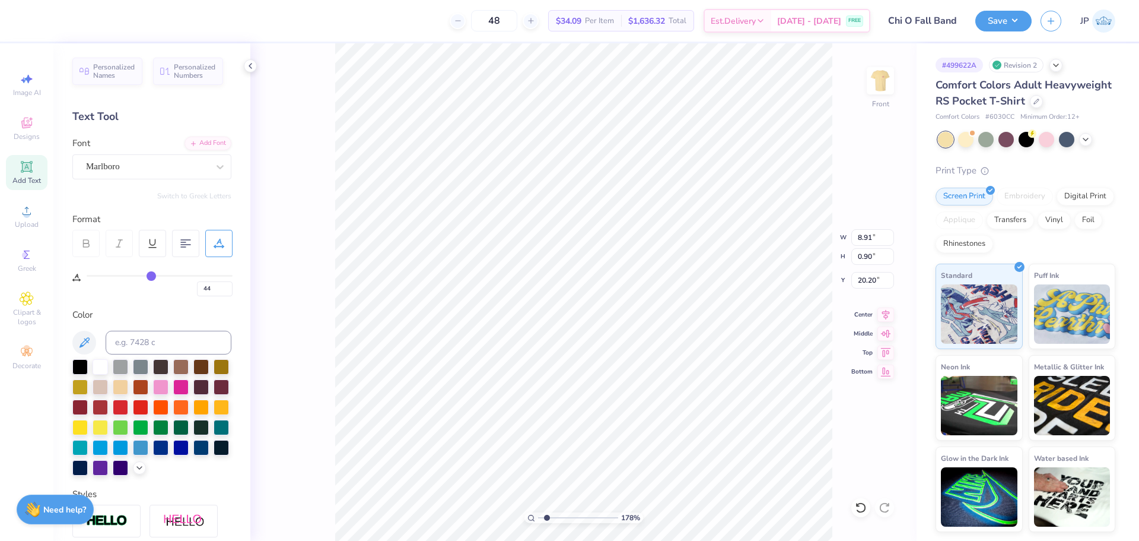
type input "44"
click at [152, 277] on input "range" at bounding box center [160, 276] width 146 height 2
type input "6.23"
type input "0.61"
type input "21.14"
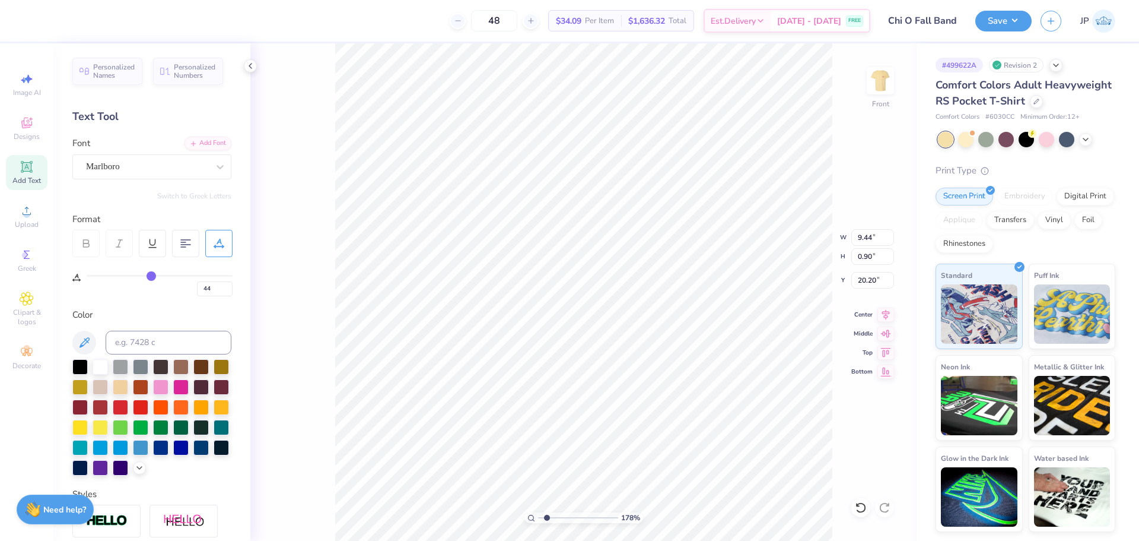
type input "0"
type input "9.44"
type input "0.92"
type input "6.85"
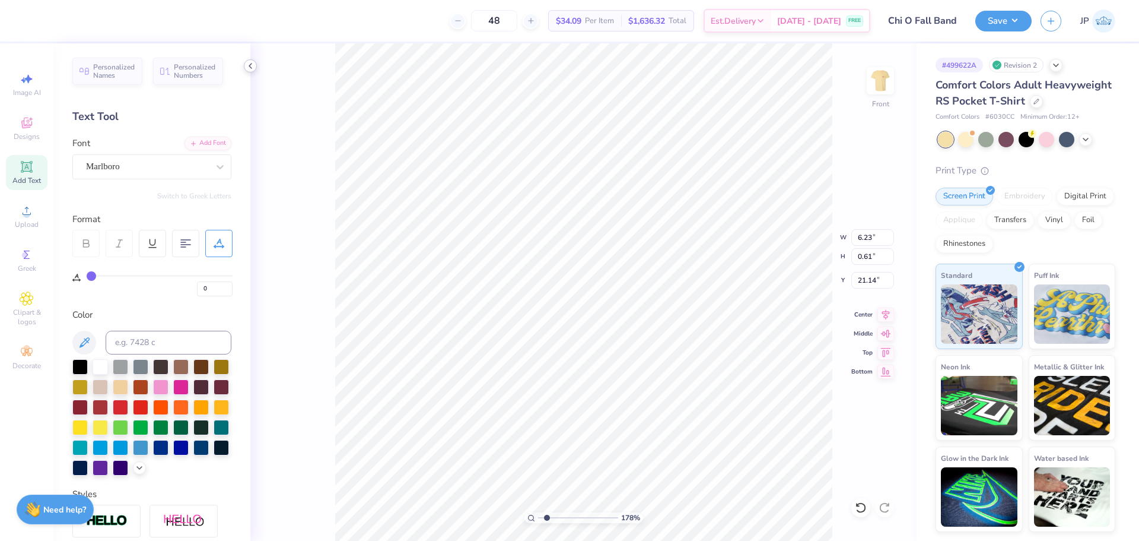
type input "43"
click at [882, 253] on input "0.92" at bounding box center [872, 256] width 43 height 17
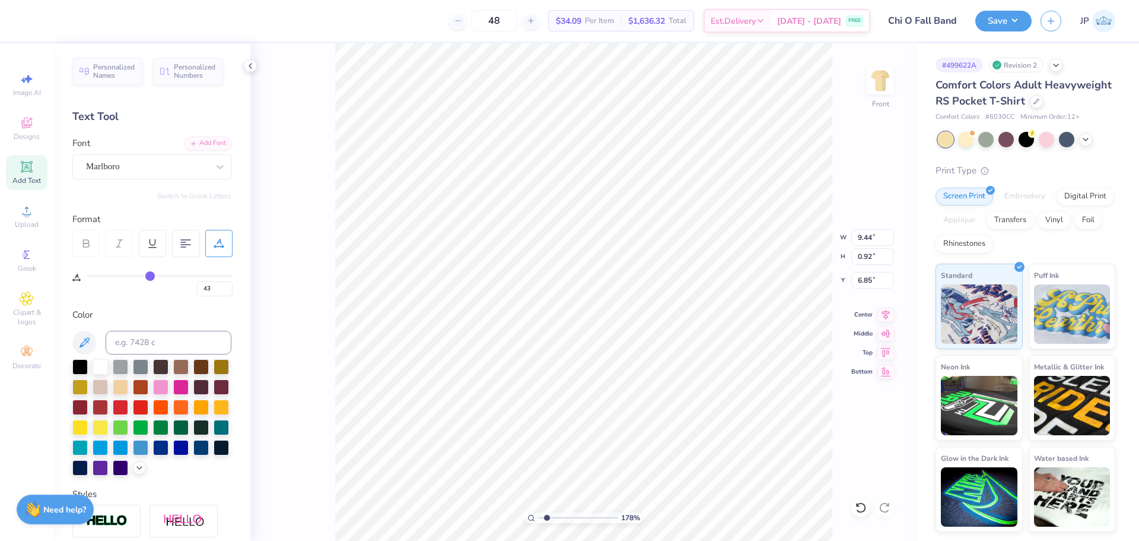
type input "0.90"
type input "20.20"
type input "44"
click at [872, 258] on input "0.90" at bounding box center [872, 256] width 43 height 17
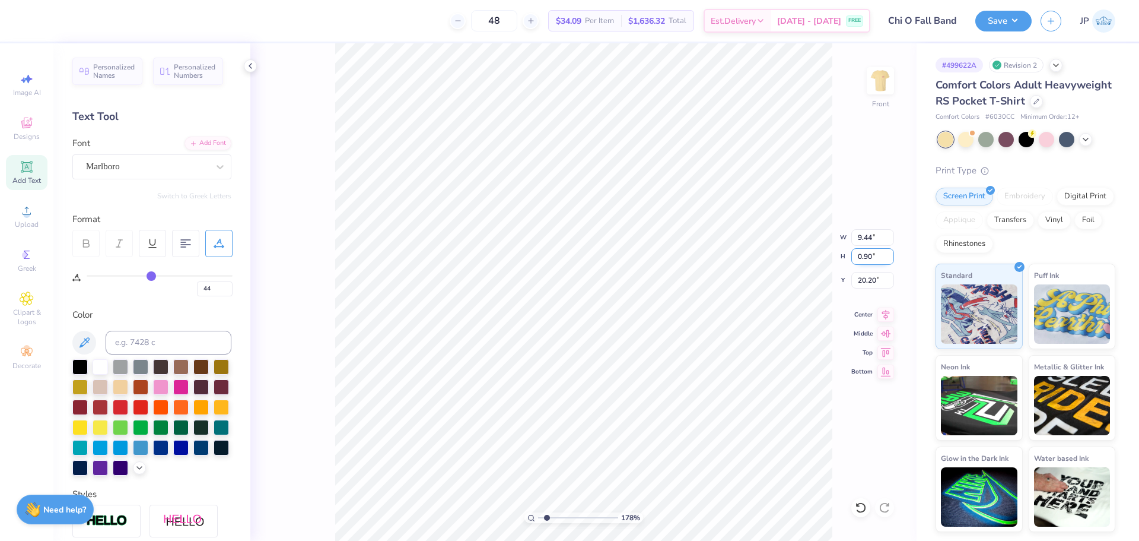
click at [872, 258] on input "0.90" at bounding box center [872, 256] width 43 height 17
paste input "2"
type input "0.92"
type input "46"
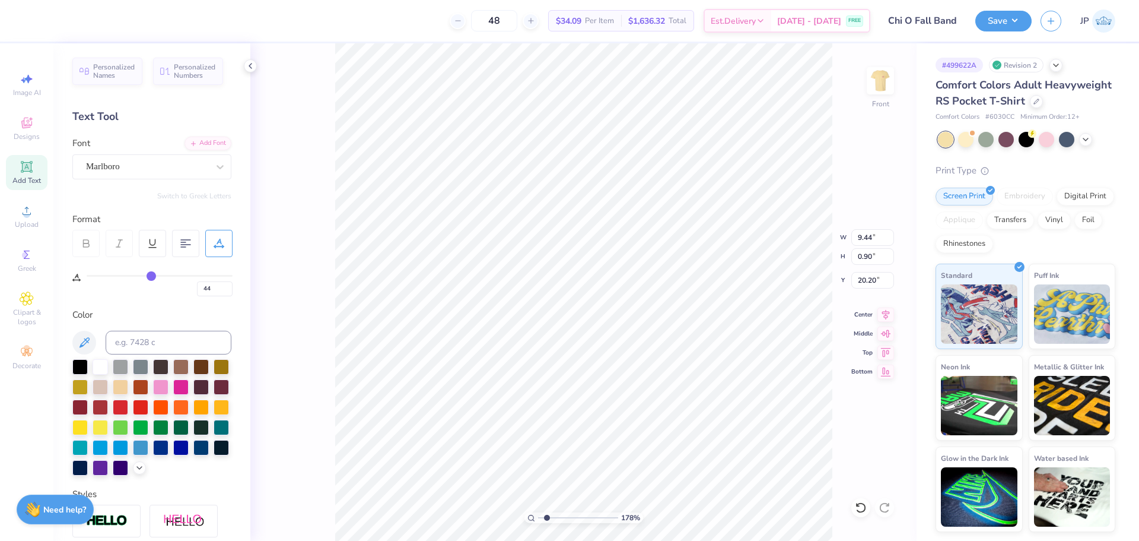
type input "46"
drag, startPoint x: 154, startPoint y: 278, endPoint x: 160, endPoint y: 279, distance: 6.6
click at [160, 277] on input "range" at bounding box center [160, 276] width 146 height 2
click at [155, 277] on input "range" at bounding box center [160, 276] width 146 height 2
click at [151, 275] on input "range" at bounding box center [160, 276] width 146 height 2
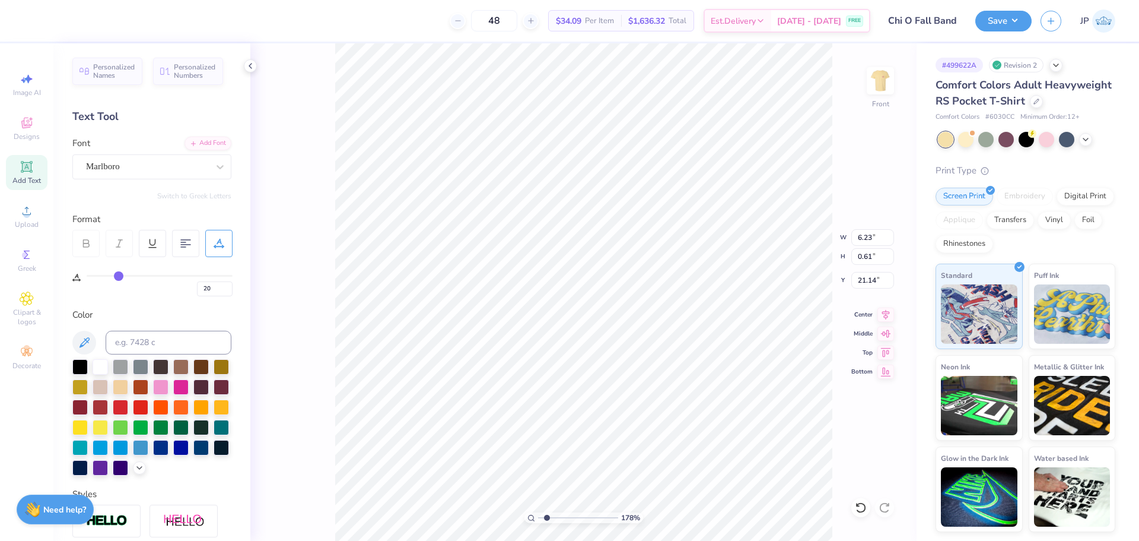
drag, startPoint x: 94, startPoint y: 276, endPoint x: 119, endPoint y: 281, distance: 26.1
click at [119, 277] on input "range" at bounding box center [160, 276] width 146 height 2
click at [886, 315] on icon at bounding box center [886, 313] width 17 height 14
click at [887, 319] on icon at bounding box center [886, 313] width 17 height 14
click at [886, 313] on icon at bounding box center [886, 312] width 8 height 10
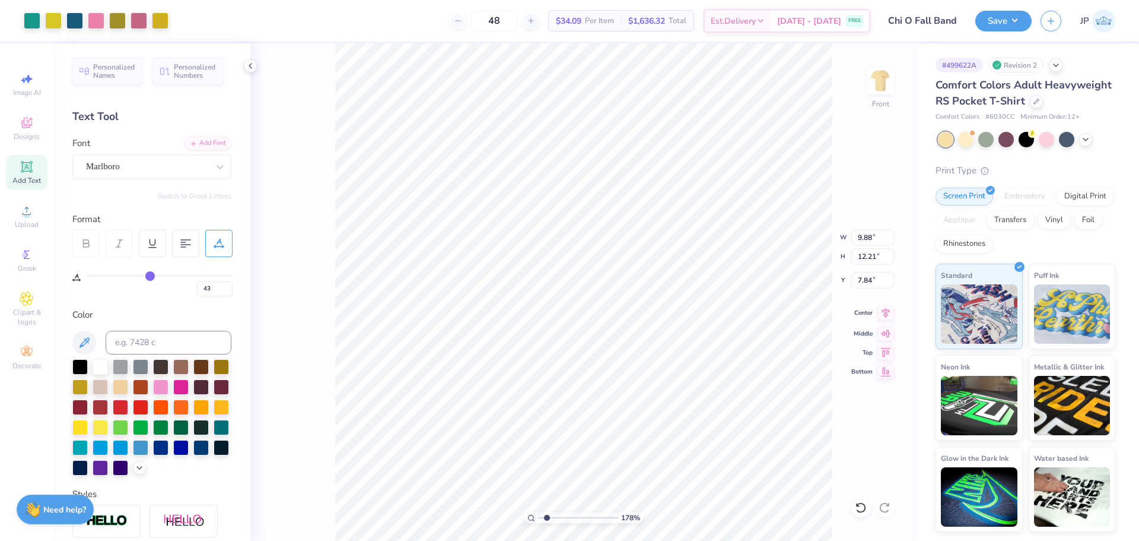
click at [882, 314] on icon at bounding box center [886, 313] width 17 height 14
click at [618, 303] on li "Group" at bounding box center [629, 303] width 93 height 23
click at [886, 316] on icon at bounding box center [886, 313] width 17 height 14
click at [885, 314] on icon at bounding box center [886, 313] width 17 height 14
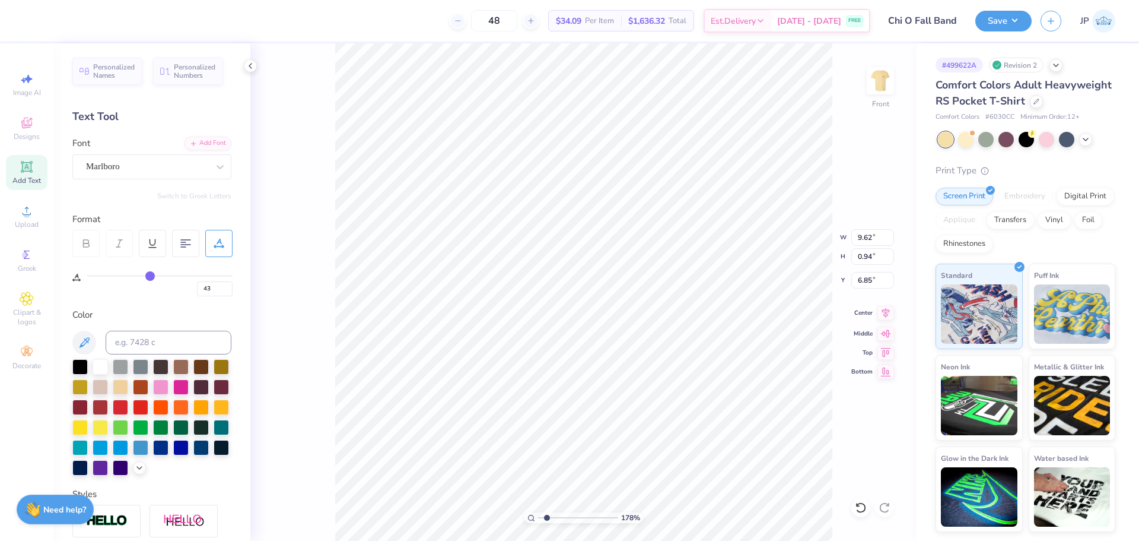
scroll to position [10, 1]
click at [713, 412] on li "Group" at bounding box center [737, 410] width 93 height 23
drag, startPoint x: 545, startPoint y: 516, endPoint x: 520, endPoint y: 510, distance: 25.6
click at [538, 512] on input "range" at bounding box center [578, 517] width 80 height 11
click at [867, 279] on input "6.85" at bounding box center [872, 280] width 43 height 17
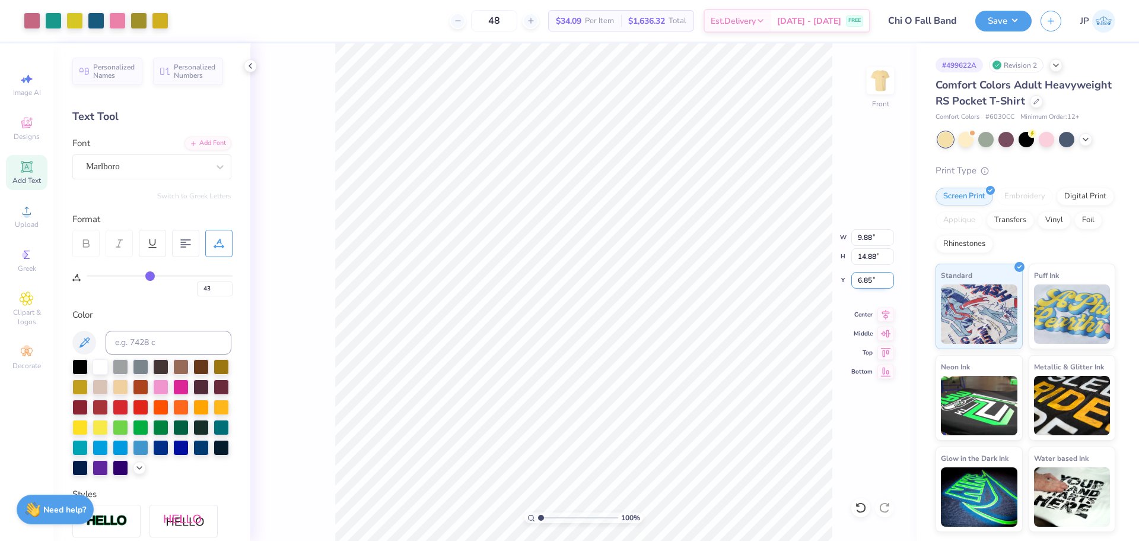
click at [866, 279] on input "6.85" at bounding box center [872, 280] width 43 height 17
click at [869, 252] on input "14.88" at bounding box center [872, 256] width 43 height 17
click at [869, 253] on input "14.88" at bounding box center [872, 256] width 43 height 17
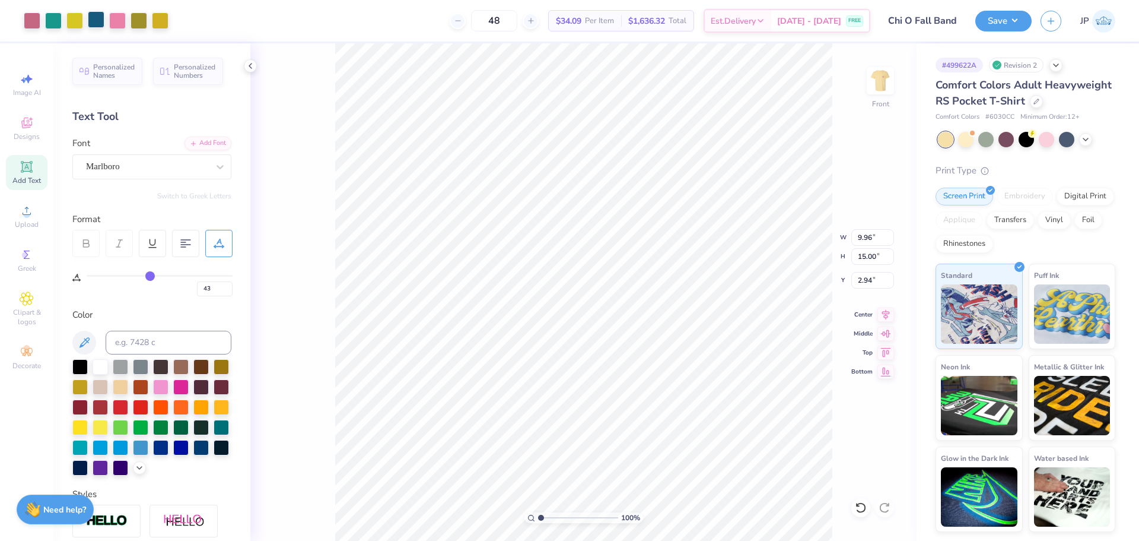
click at [101, 15] on div at bounding box center [96, 19] width 17 height 17
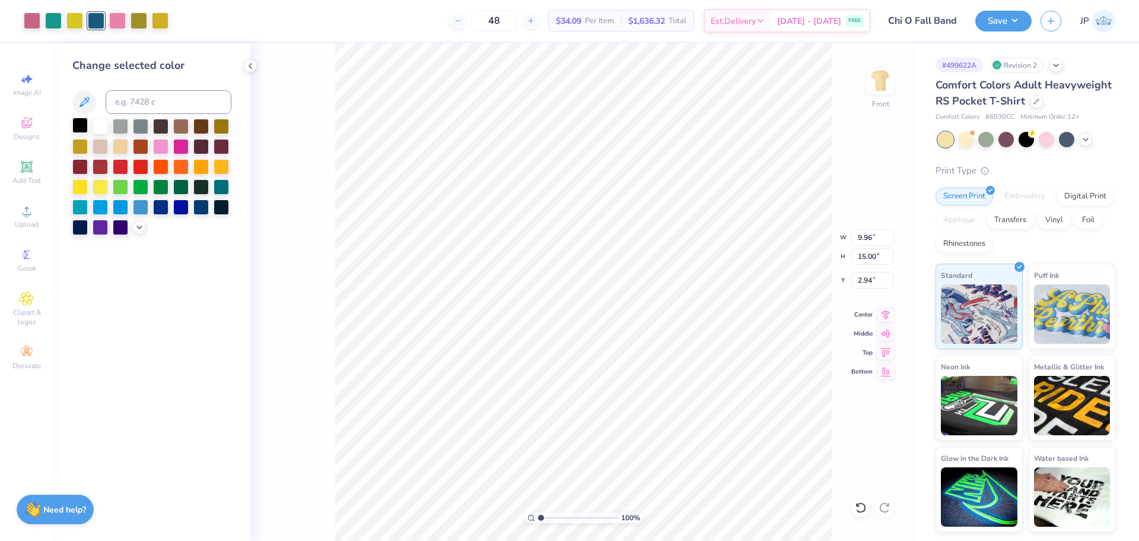
click at [75, 121] on div at bounding box center [79, 124] width 15 height 15
click at [201, 181] on div at bounding box center [200, 185] width 15 height 15
click at [218, 202] on div at bounding box center [221, 205] width 15 height 15
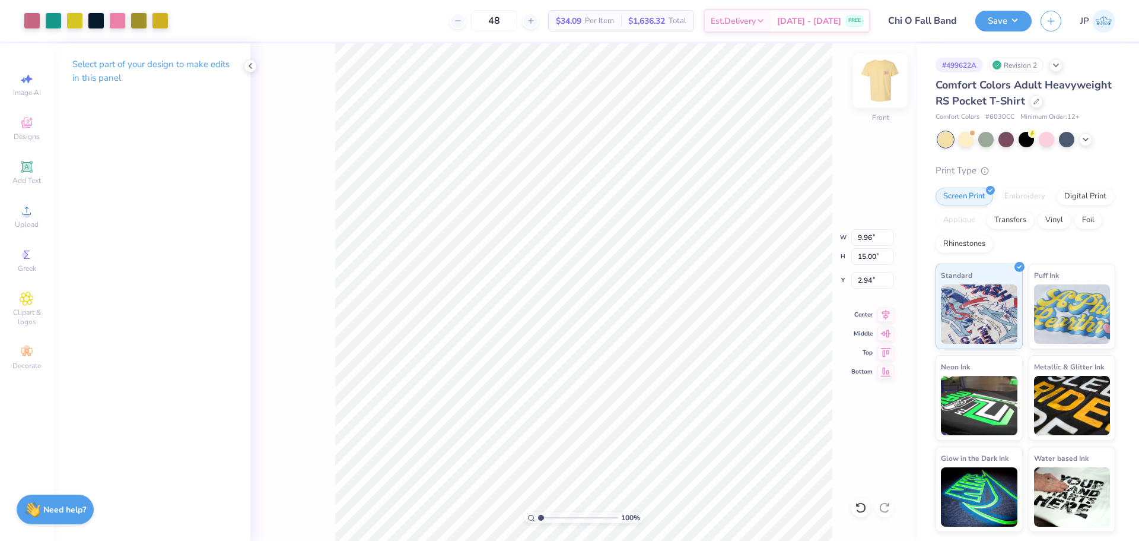
click at [888, 88] on img at bounding box center [880, 80] width 47 height 47
click at [37, 16] on div at bounding box center [32, 19] width 17 height 17
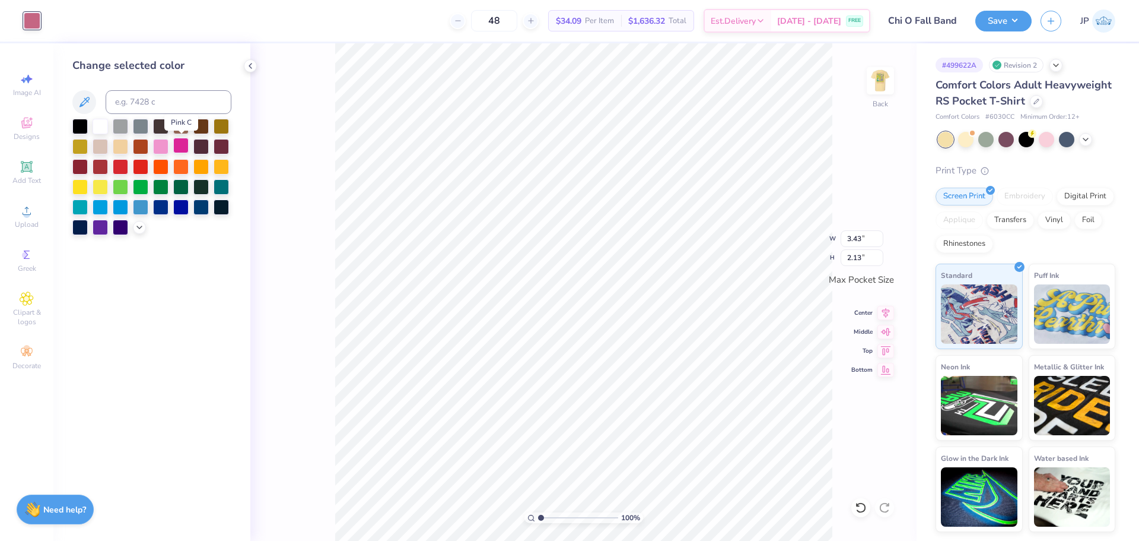
click at [182, 141] on div at bounding box center [180, 145] width 15 height 15
click at [139, 226] on icon at bounding box center [139, 225] width 9 height 9
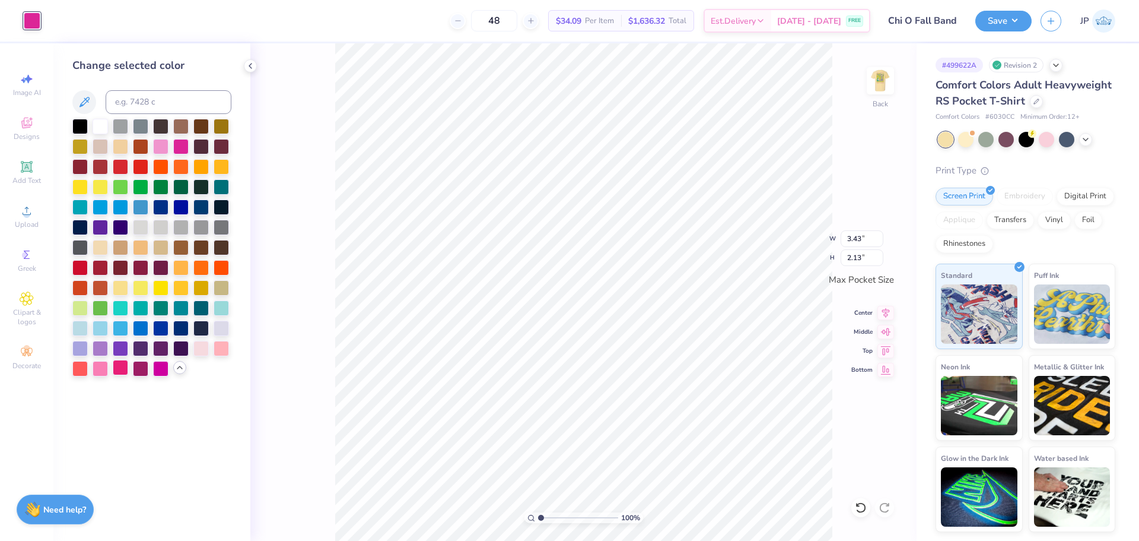
click at [124, 366] on div at bounding box center [120, 367] width 15 height 15
click at [117, 367] on div at bounding box center [120, 367] width 15 height 15
click at [867, 81] on img at bounding box center [880, 80] width 47 height 47
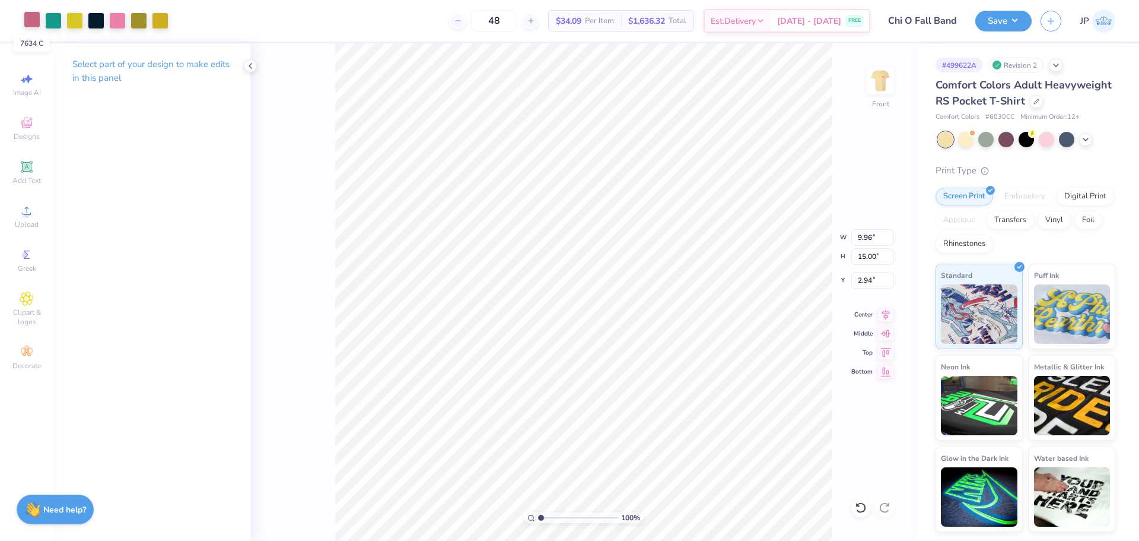
click at [30, 18] on div at bounding box center [32, 19] width 17 height 17
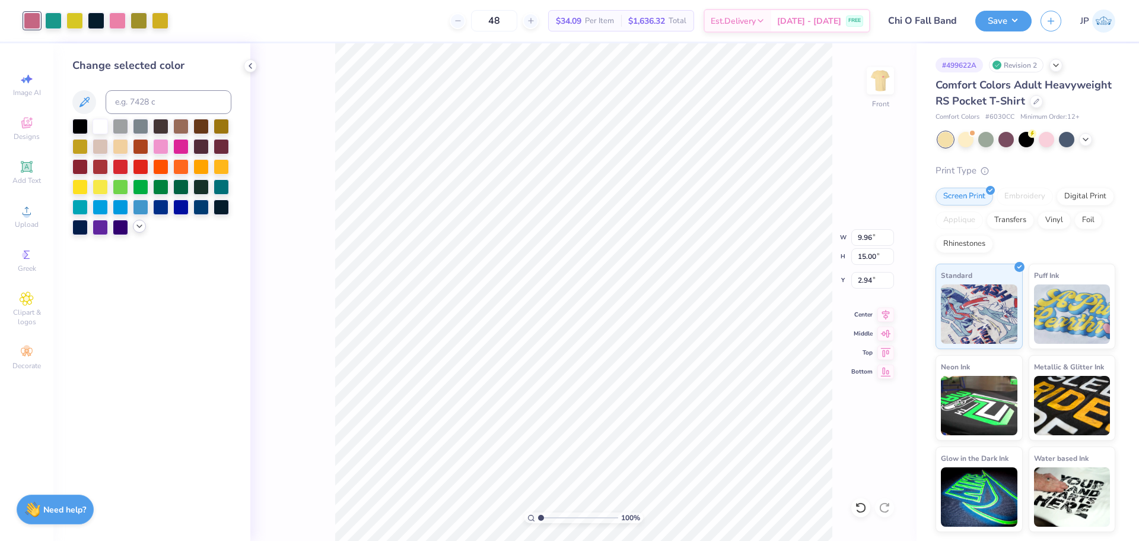
click at [137, 220] on div at bounding box center [139, 226] width 13 height 13
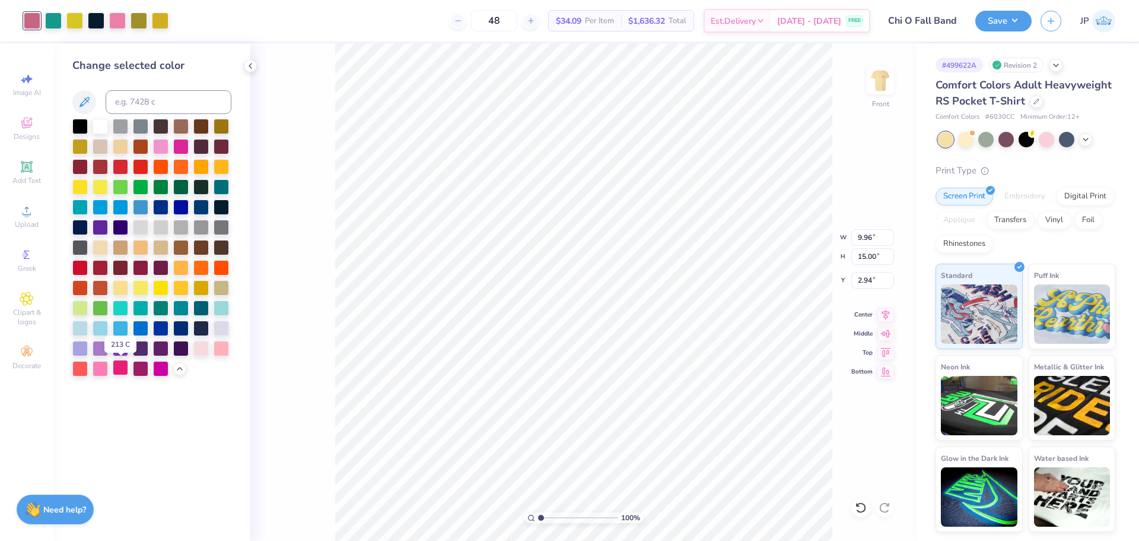
click at [120, 361] on div at bounding box center [120, 367] width 15 height 15
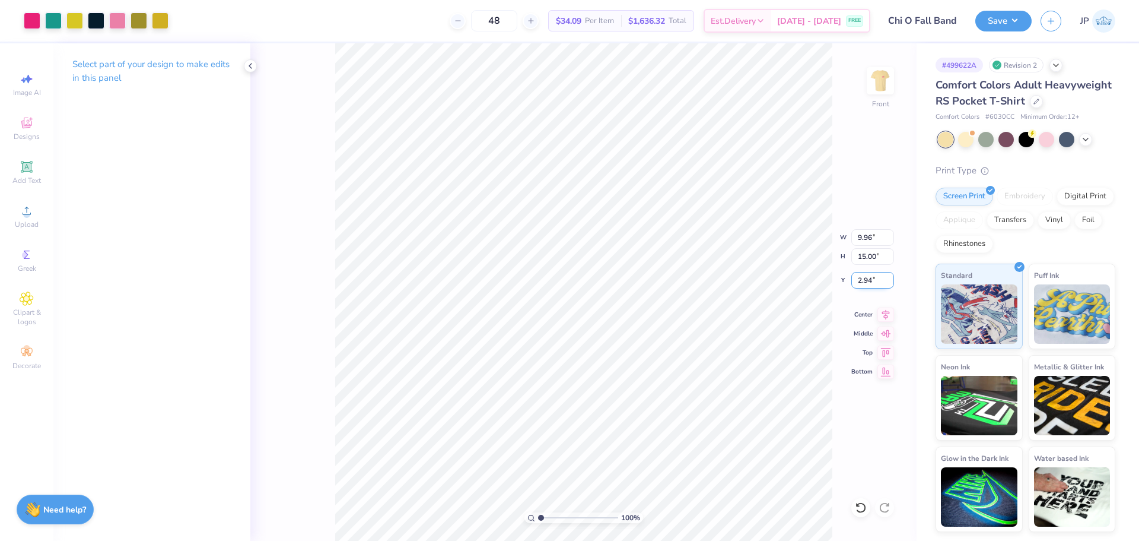
click at [882, 288] on input "2.94" at bounding box center [872, 280] width 43 height 17
click at [871, 283] on input "2.94" at bounding box center [872, 280] width 43 height 17
click at [869, 282] on input "2.94" at bounding box center [872, 280] width 43 height 17
drag, startPoint x: 541, startPoint y: 516, endPoint x: 554, endPoint y: 517, distance: 13.8
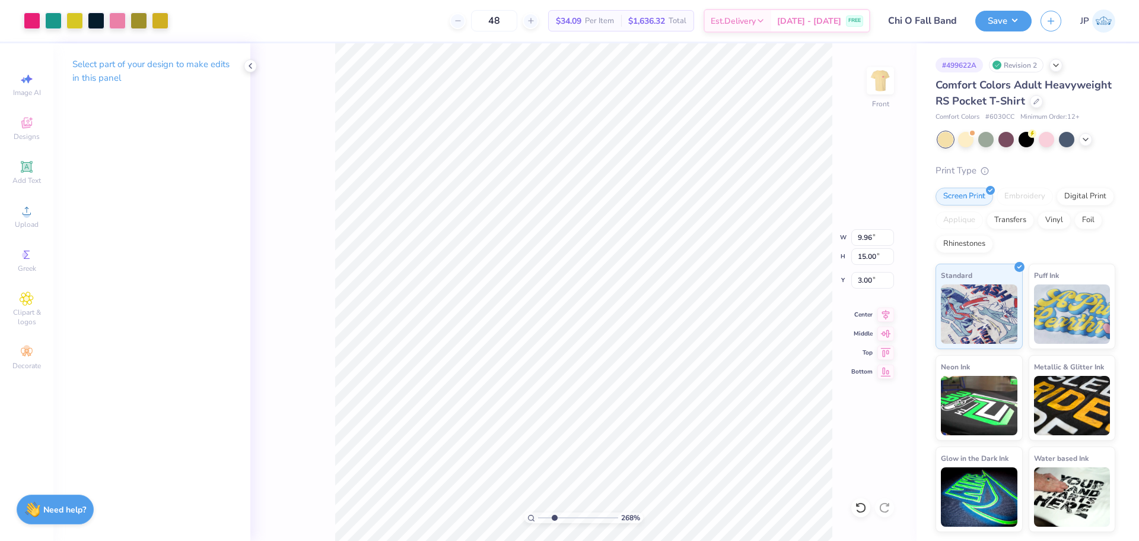
click at [554, 517] on input "range" at bounding box center [578, 517] width 80 height 11
click at [644, 428] on li "Ungroup" at bounding box center [660, 433] width 93 height 23
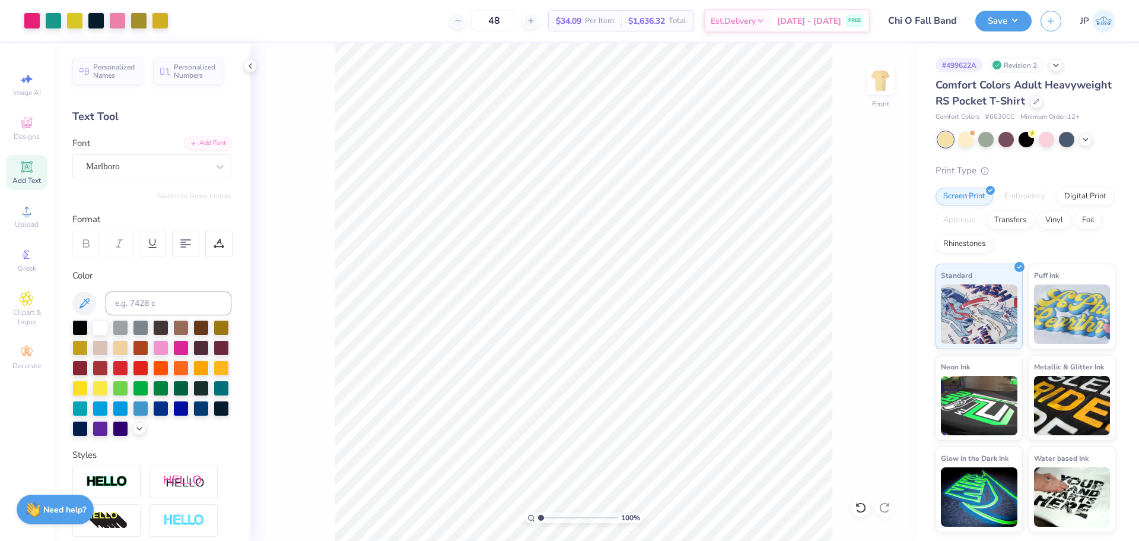
drag, startPoint x: 551, startPoint y: 519, endPoint x: 534, endPoint y: 513, distance: 17.6
click at [538, 513] on input "range" at bounding box center [578, 517] width 80 height 11
click at [657, 380] on li "Group" at bounding box center [674, 382] width 93 height 23
click at [997, 25] on button "Save" at bounding box center [1004, 19] width 56 height 21
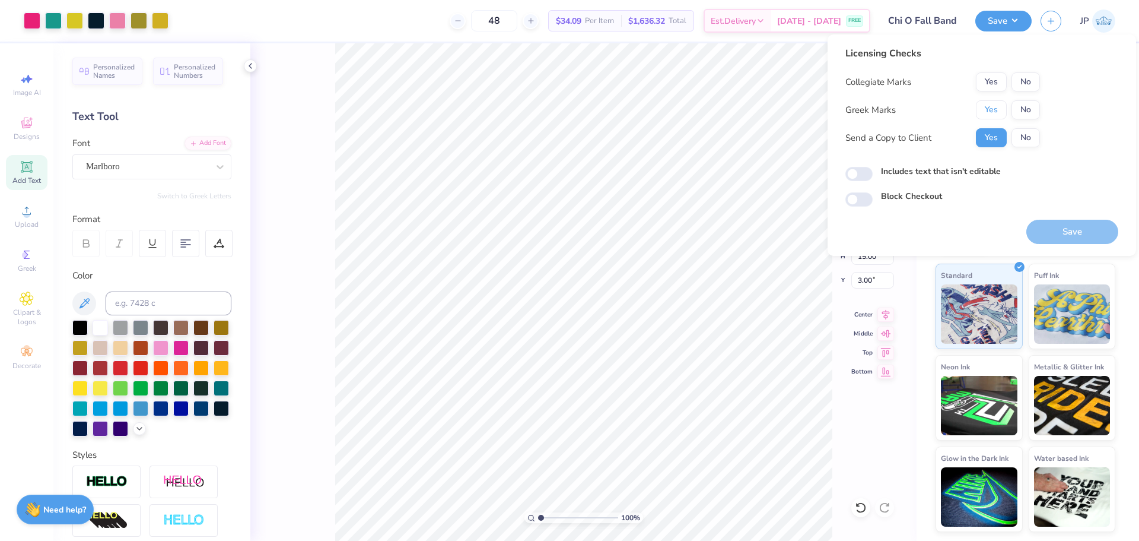
click at [991, 111] on button "Yes" at bounding box center [991, 109] width 31 height 19
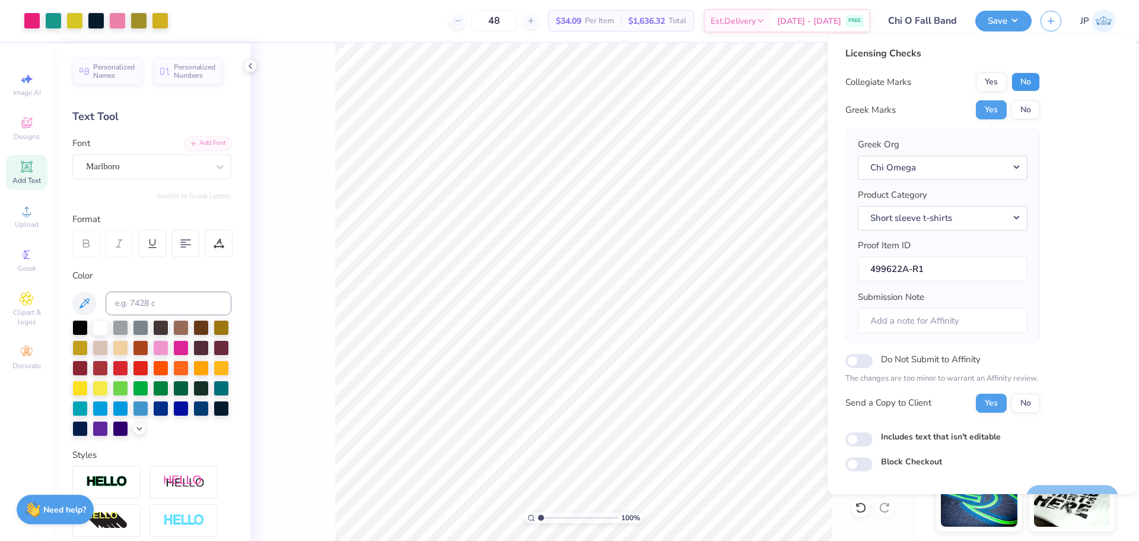
click at [1024, 85] on button "No" at bounding box center [1026, 81] width 28 height 19
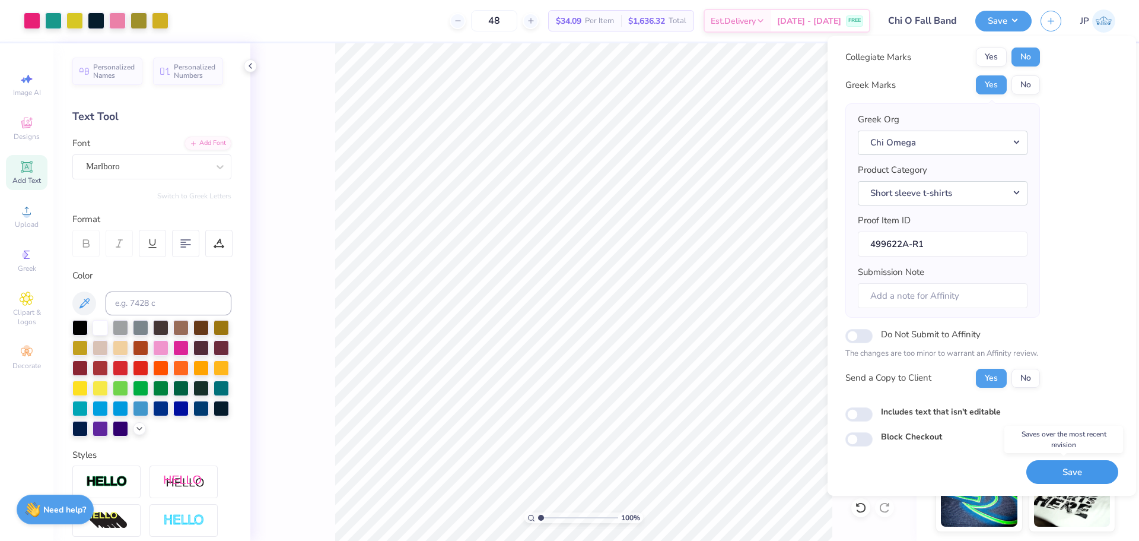
click at [1070, 471] on button "Save" at bounding box center [1073, 472] width 92 height 24
click at [49, 23] on div at bounding box center [53, 19] width 17 height 17
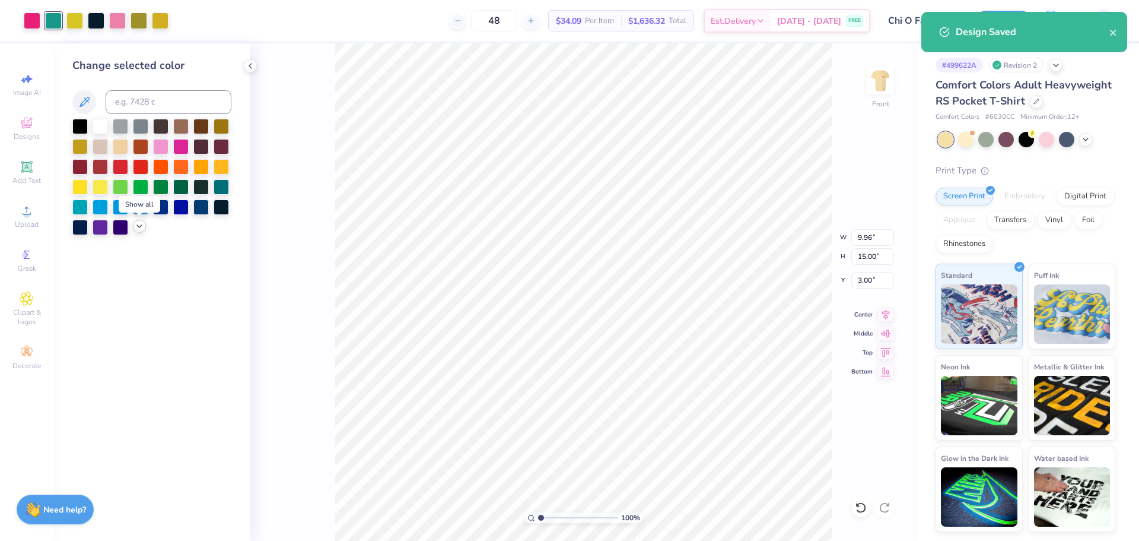
click at [142, 225] on polyline at bounding box center [139, 226] width 5 height 2
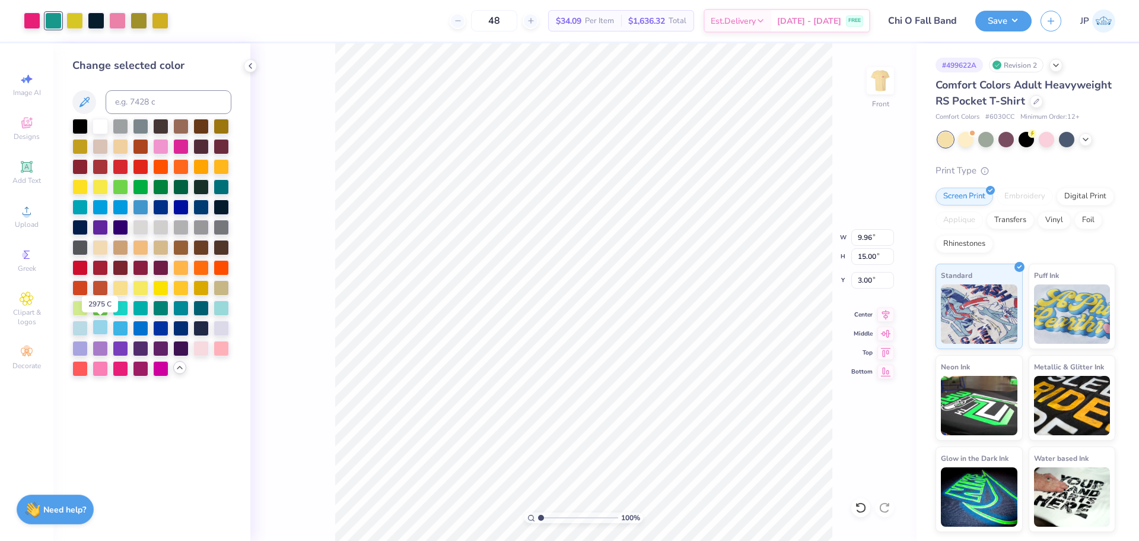
click at [94, 325] on div at bounding box center [100, 326] width 15 height 15
click at [218, 187] on div at bounding box center [221, 185] width 15 height 15
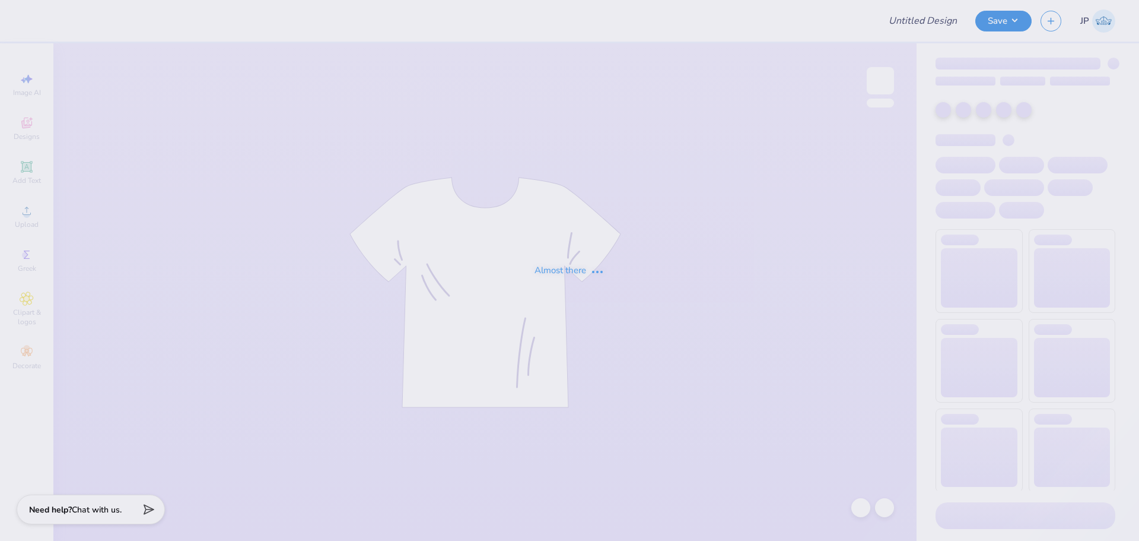
type input "Chi O Fall Band"
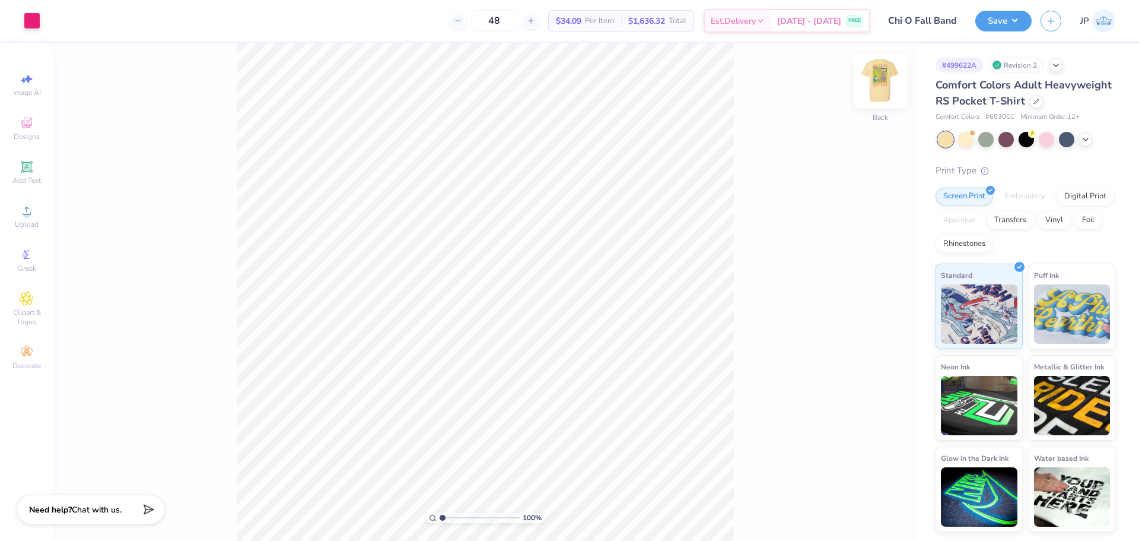
click at [877, 93] on img at bounding box center [880, 80] width 47 height 47
click at [73, 25] on div at bounding box center [74, 19] width 17 height 17
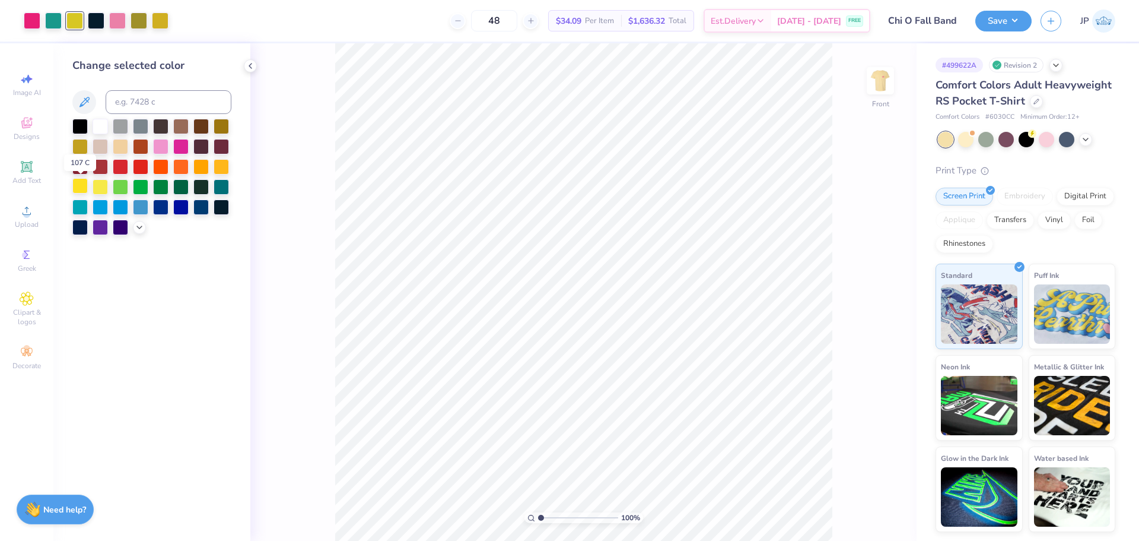
click at [74, 185] on div at bounding box center [79, 185] width 15 height 15
click at [94, 188] on div at bounding box center [100, 185] width 15 height 15
click at [135, 228] on icon at bounding box center [139, 225] width 9 height 9
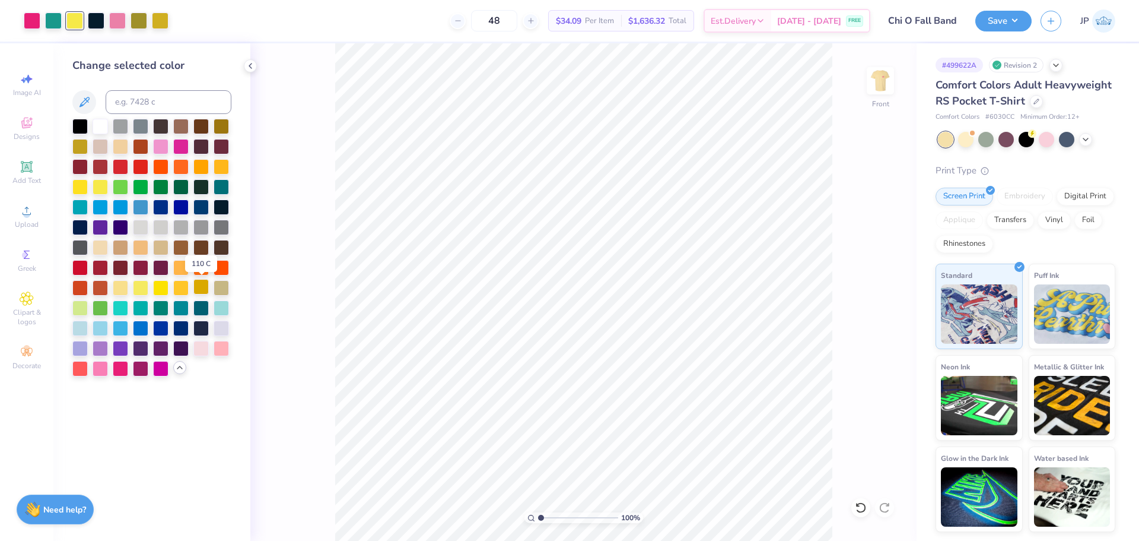
click at [198, 290] on div at bounding box center [200, 286] width 15 height 15
click at [217, 288] on div at bounding box center [221, 286] width 15 height 15
click at [333, 336] on div "100 % Front" at bounding box center [583, 291] width 666 height 497
click at [328, 425] on div "100 % Front" at bounding box center [583, 291] width 666 height 497
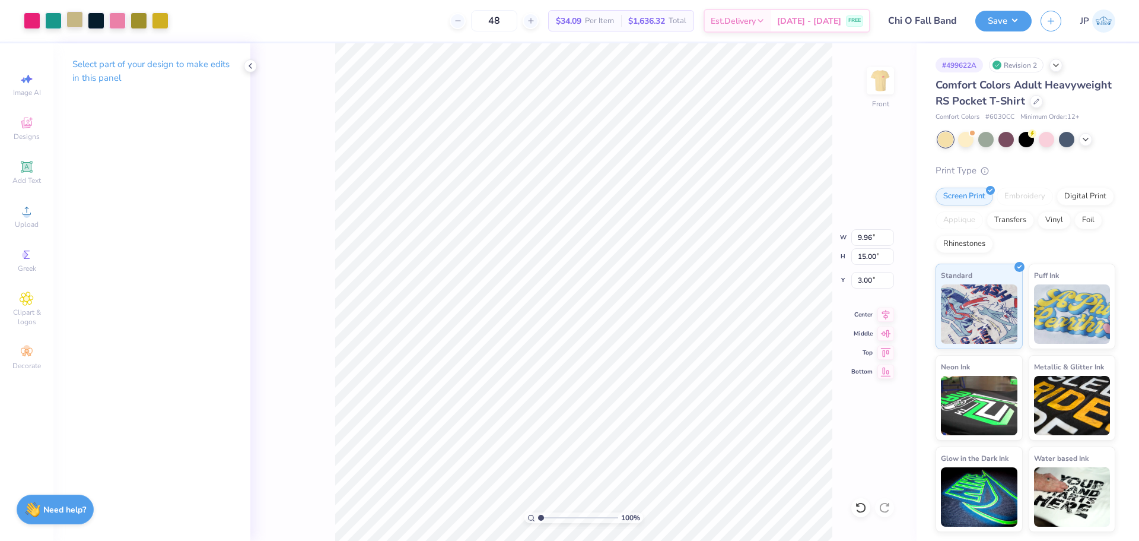
click at [72, 23] on div at bounding box center [74, 19] width 17 height 17
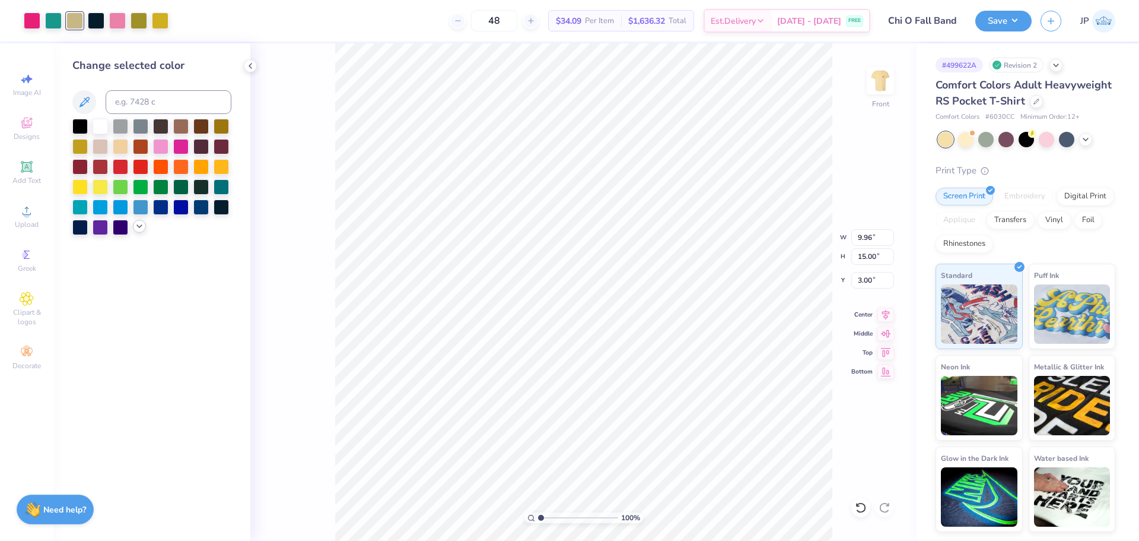
click at [144, 225] on div at bounding box center [139, 226] width 13 height 13
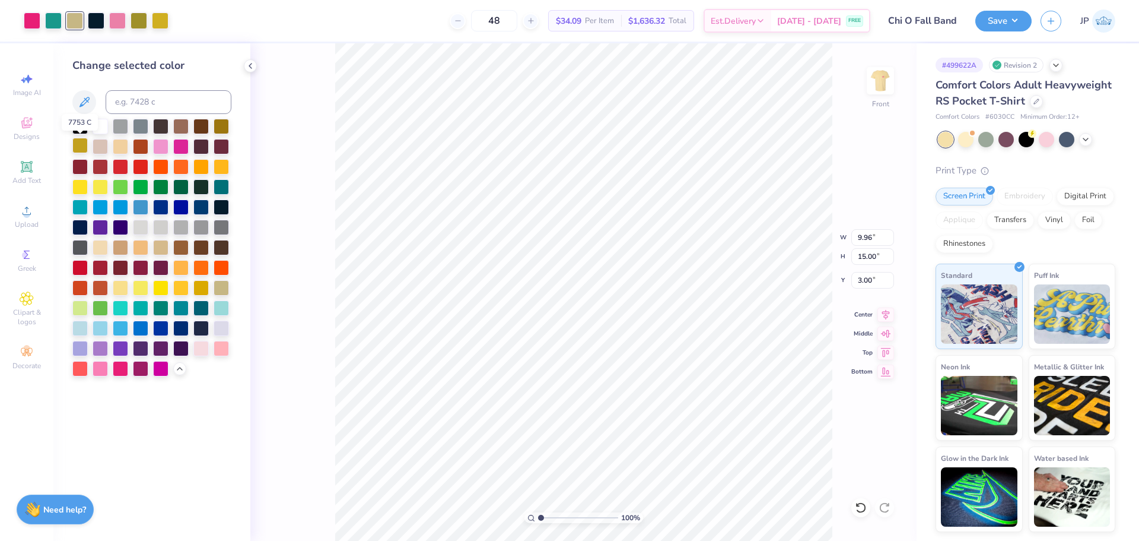
click at [79, 144] on div at bounding box center [79, 145] width 15 height 15
click at [228, 122] on div at bounding box center [221, 124] width 15 height 15
click at [218, 290] on div at bounding box center [221, 286] width 15 height 15
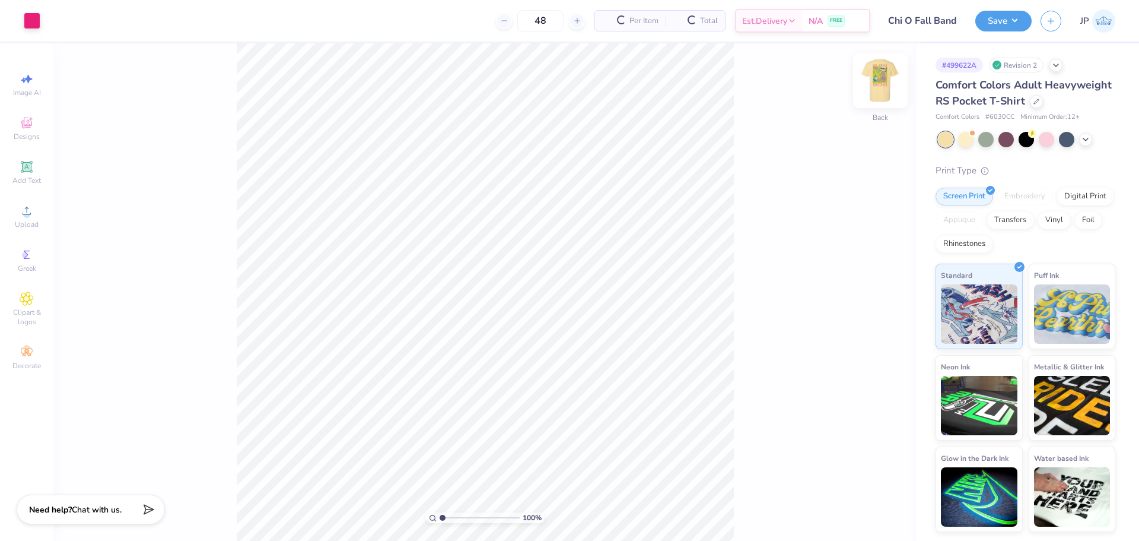
click at [883, 83] on img at bounding box center [880, 80] width 47 height 47
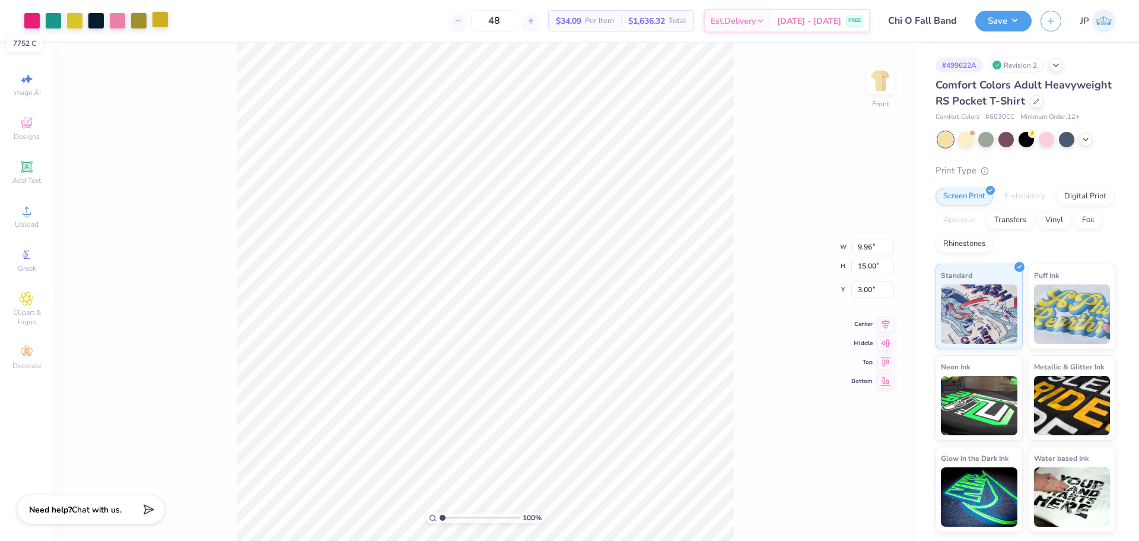
click at [161, 15] on div at bounding box center [160, 19] width 17 height 17
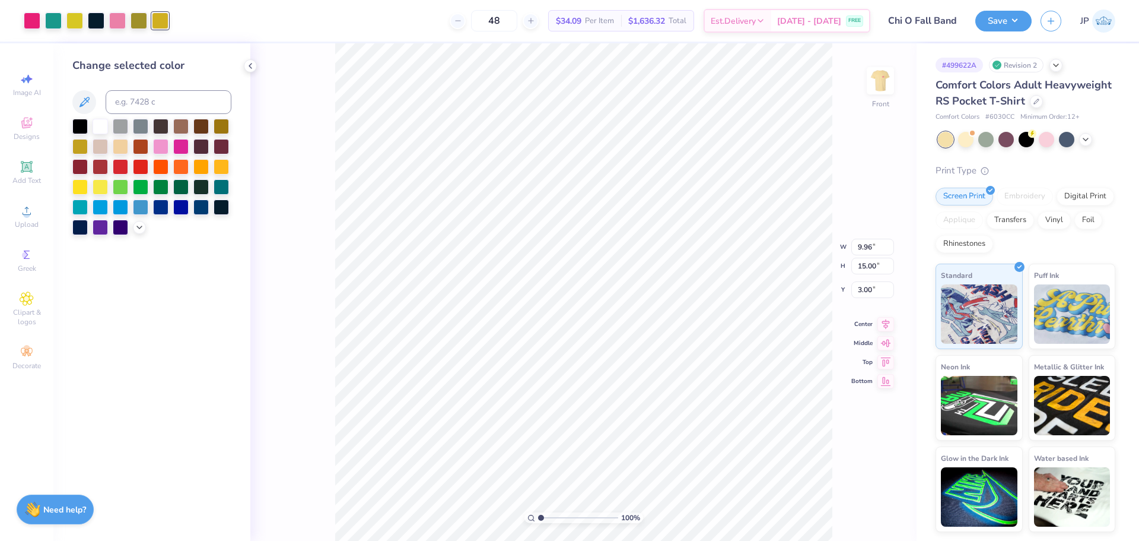
click at [133, 231] on div at bounding box center [151, 177] width 159 height 116
click at [137, 227] on icon at bounding box center [139, 225] width 9 height 9
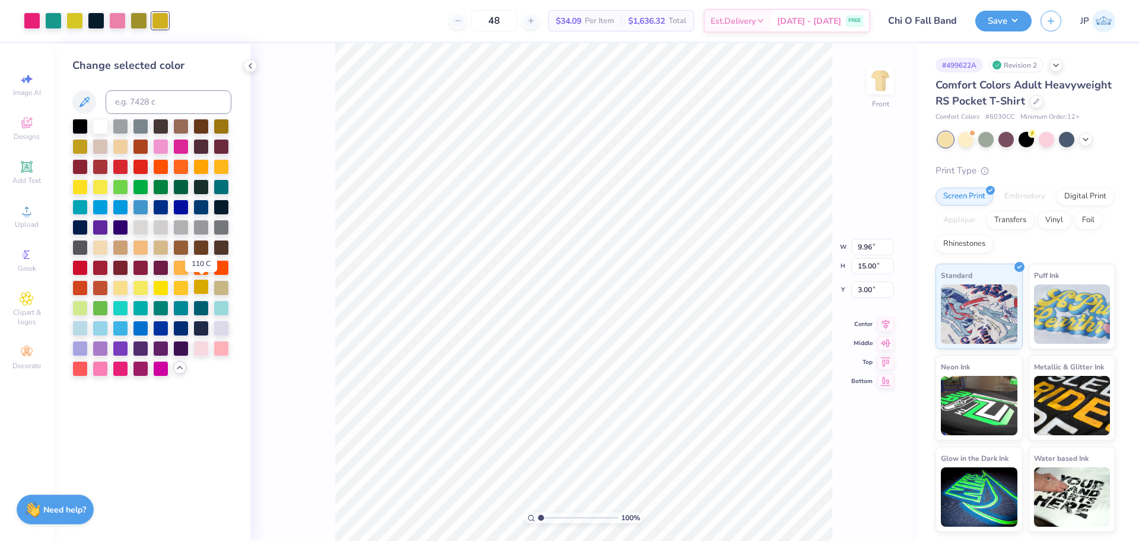
click at [200, 285] on div at bounding box center [200, 286] width 15 height 15
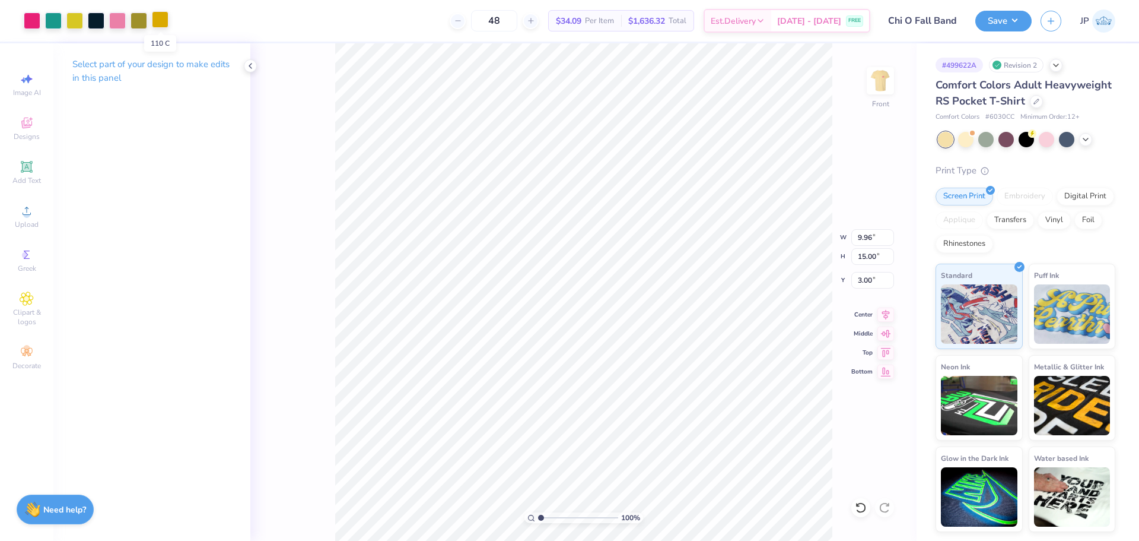
click at [164, 21] on div at bounding box center [160, 19] width 17 height 17
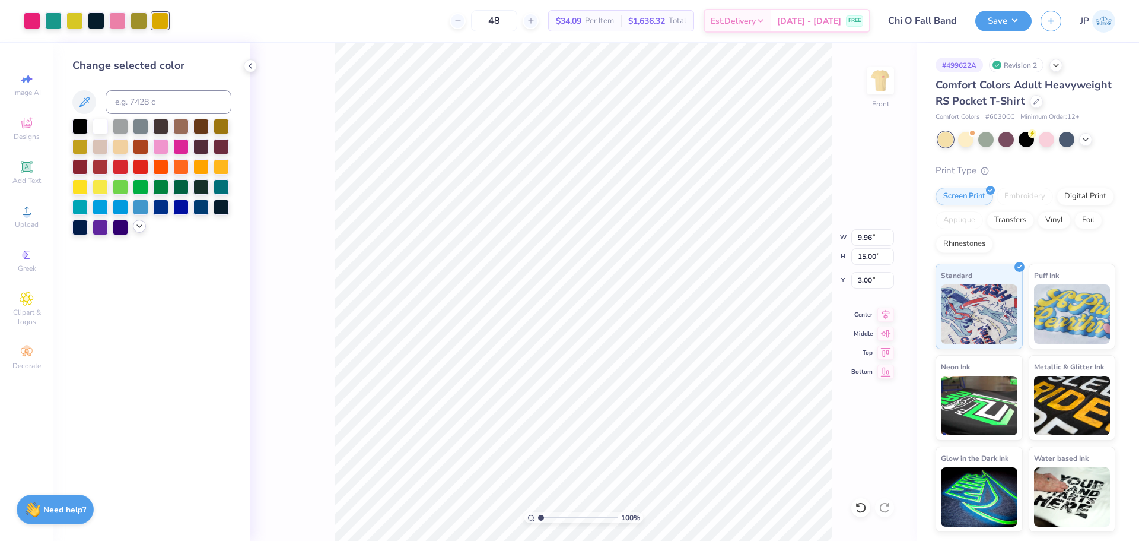
click at [143, 223] on icon at bounding box center [139, 225] width 9 height 9
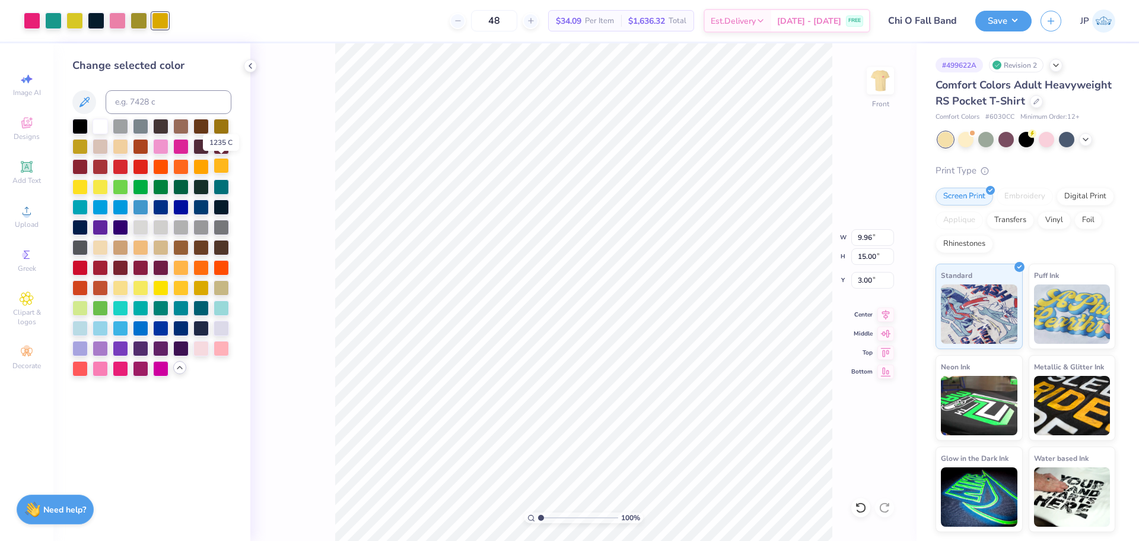
click at [218, 167] on div at bounding box center [221, 165] width 15 height 15
click at [204, 163] on div at bounding box center [200, 165] width 15 height 15
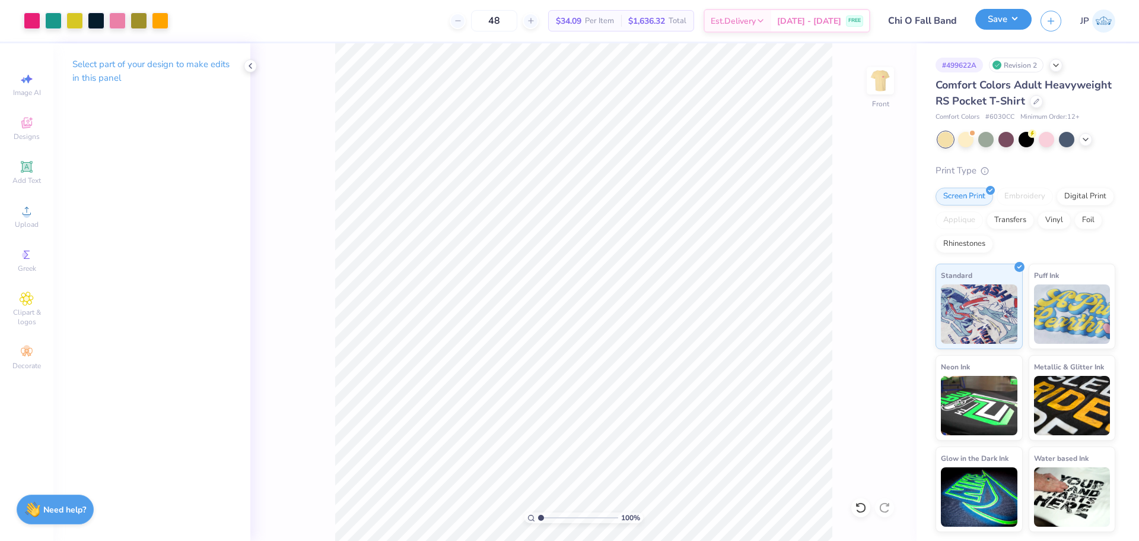
click at [1010, 17] on button "Save" at bounding box center [1004, 19] width 56 height 21
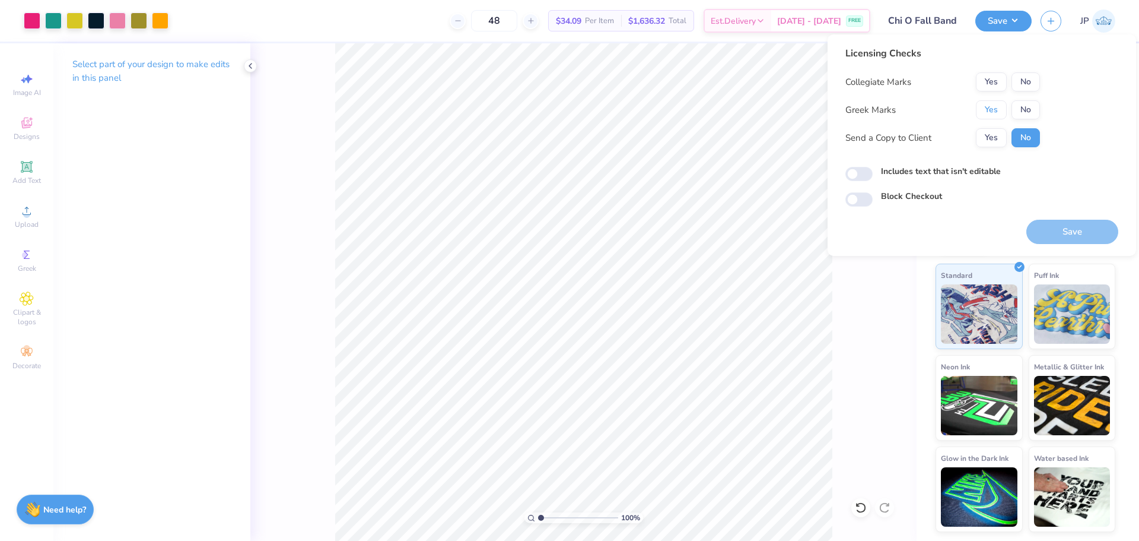
drag, startPoint x: 983, startPoint y: 104, endPoint x: 1013, endPoint y: 93, distance: 32.3
click at [984, 104] on button "Yes" at bounding box center [991, 109] width 31 height 19
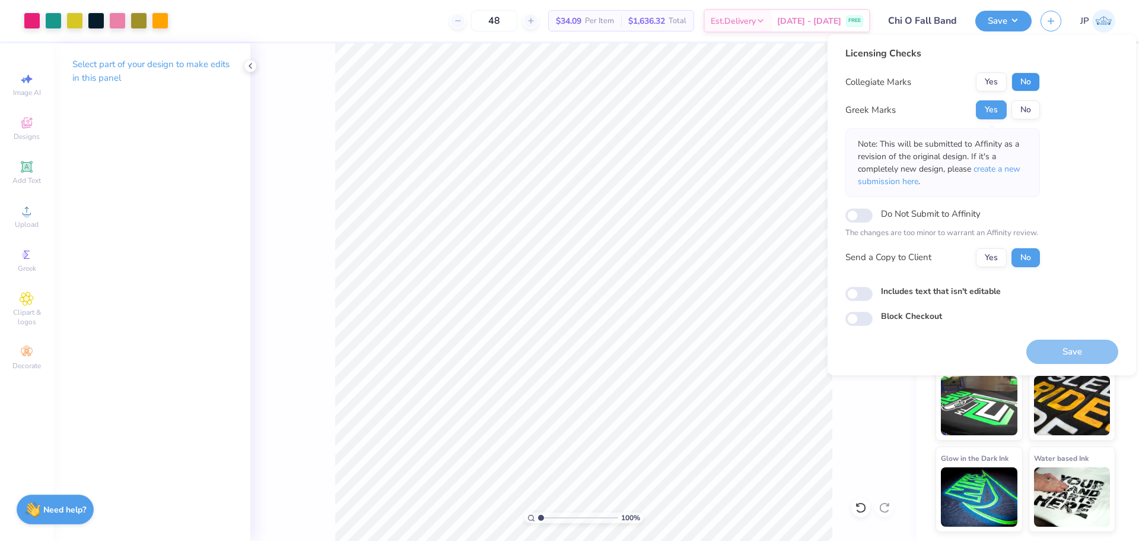
click at [1022, 78] on button "No" at bounding box center [1026, 81] width 28 height 19
click at [1069, 354] on button "Save" at bounding box center [1073, 351] width 92 height 24
